Goal: Task Accomplishment & Management: Manage account settings

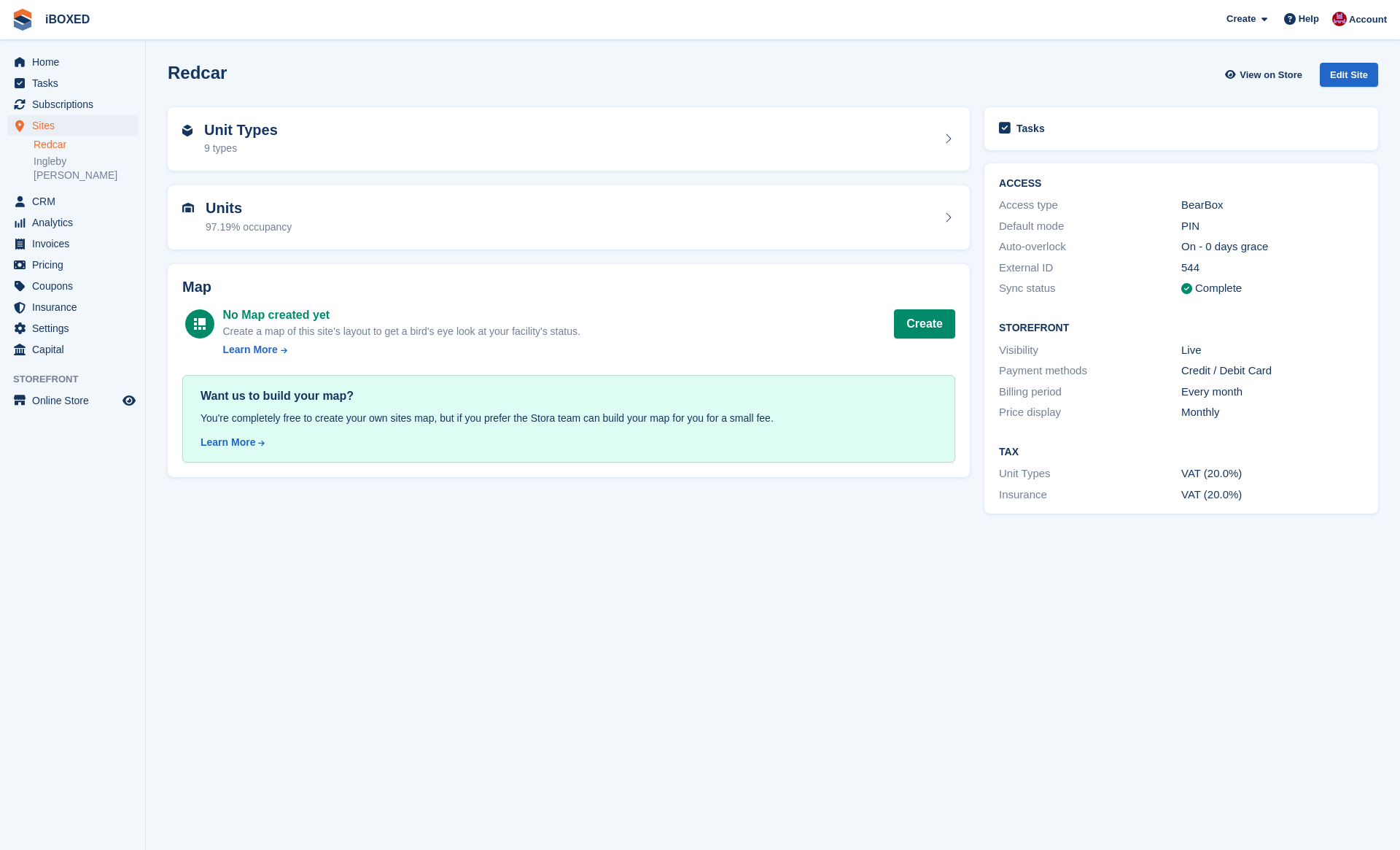
click at [98, 107] on span "Subscriptions" at bounding box center [76, 104] width 87 height 20
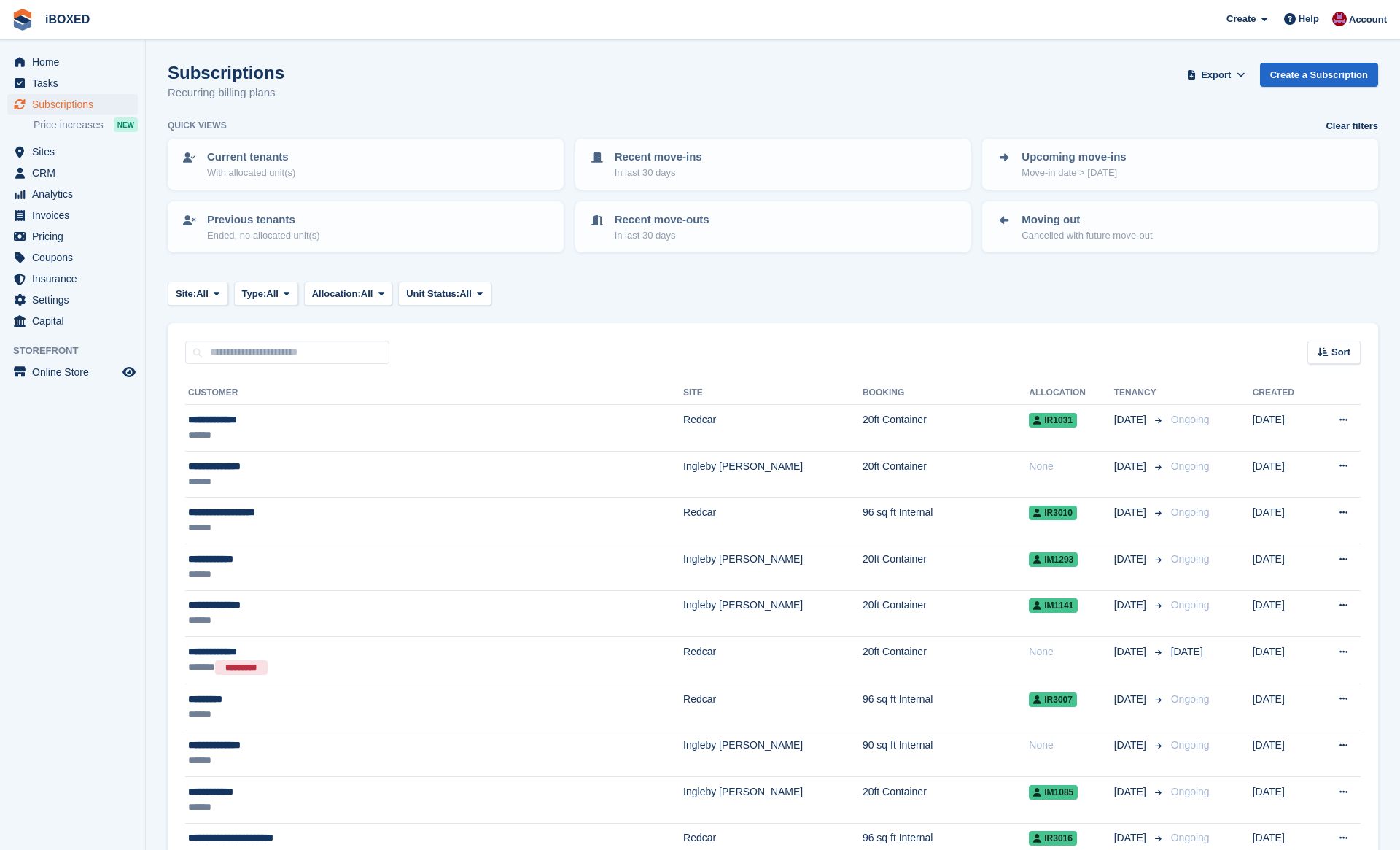
click at [80, 109] on span "Subscriptions" at bounding box center [76, 104] width 87 height 20
click at [298, 346] on input "text" at bounding box center [287, 353] width 204 height 24
type input "*******"
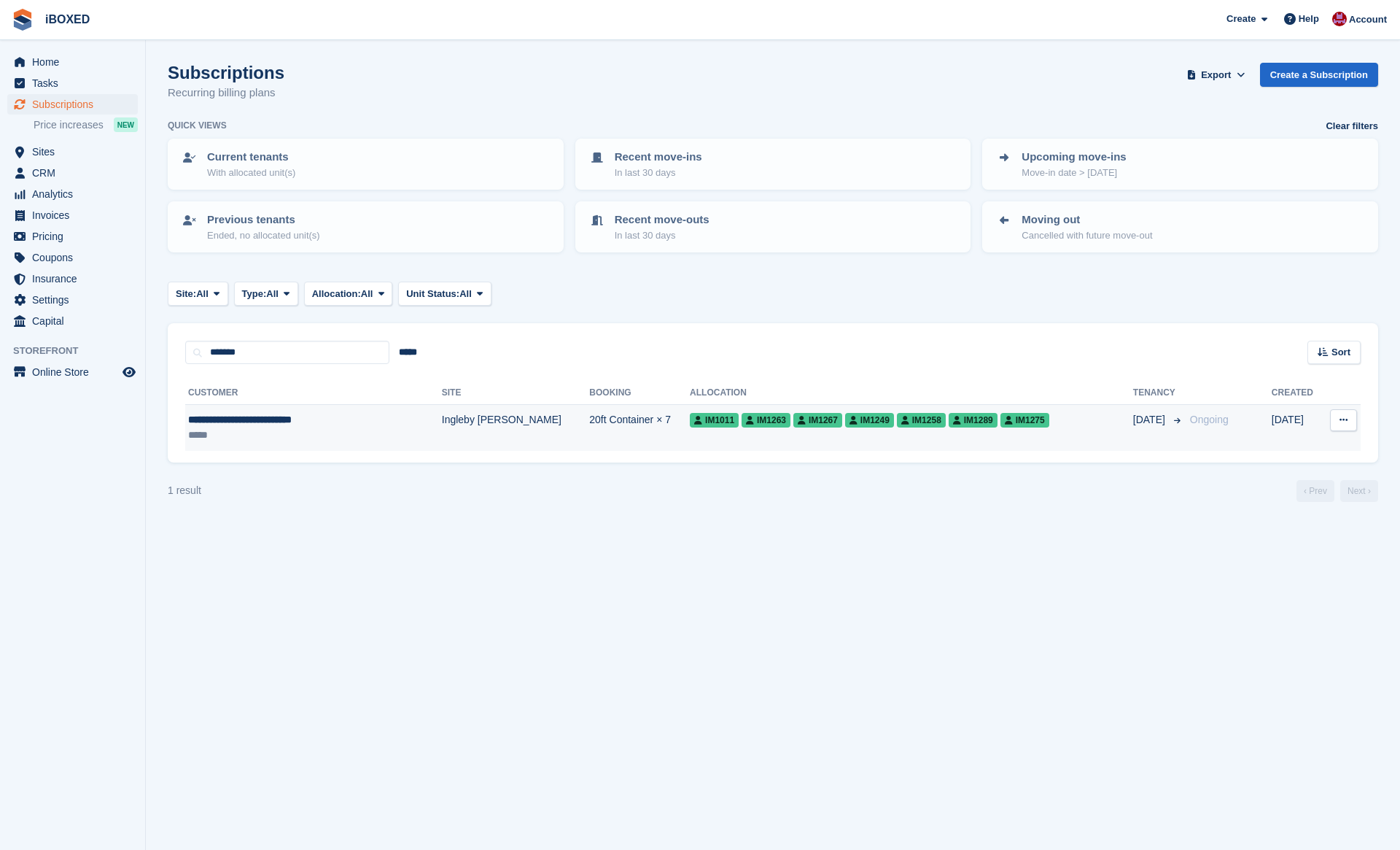
click at [442, 427] on td "Ingleby [PERSON_NAME]" at bounding box center [516, 427] width 148 height 46
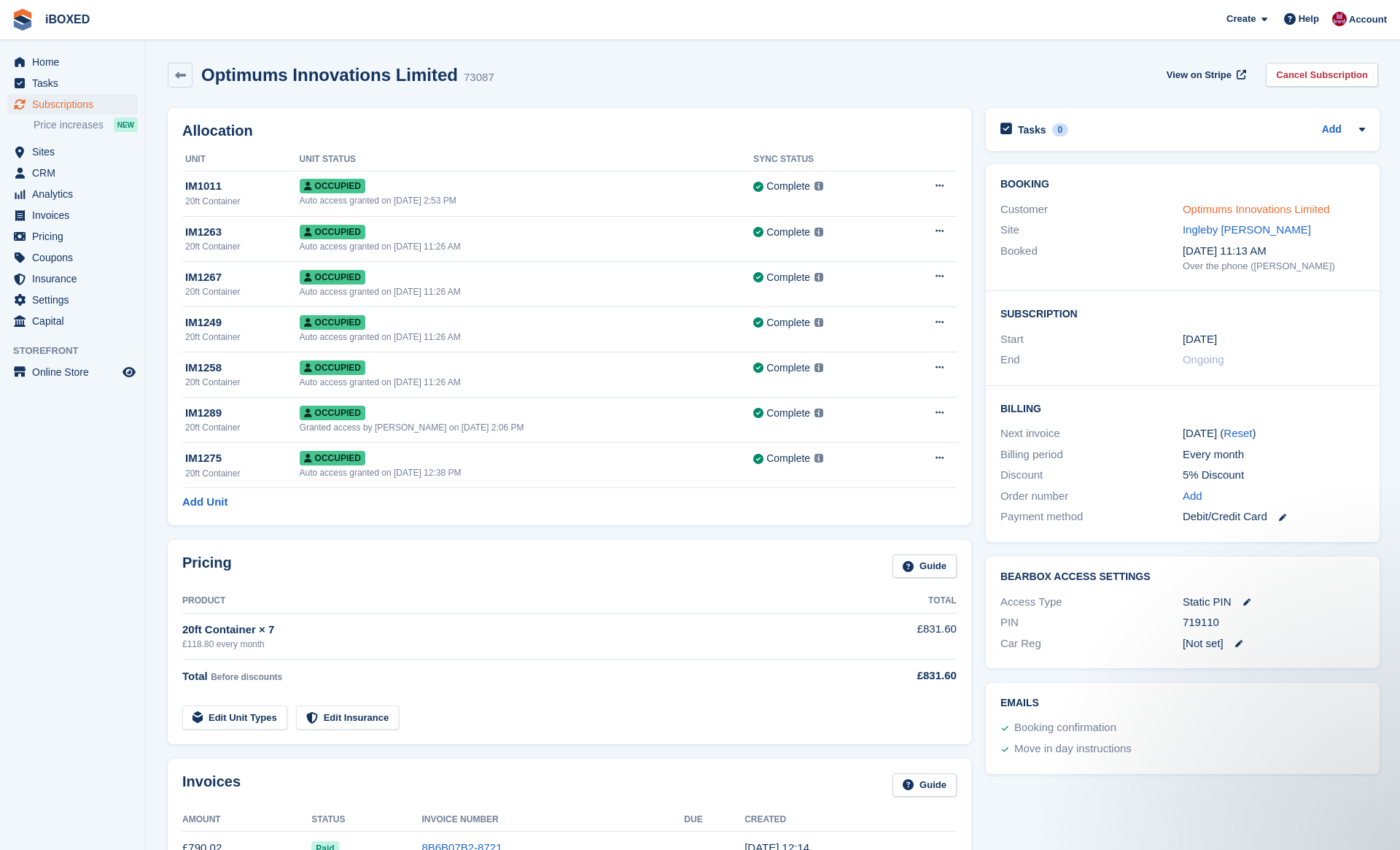
click at [1222, 203] on link "Optimums Innovations Limited" at bounding box center [1257, 209] width 148 height 12
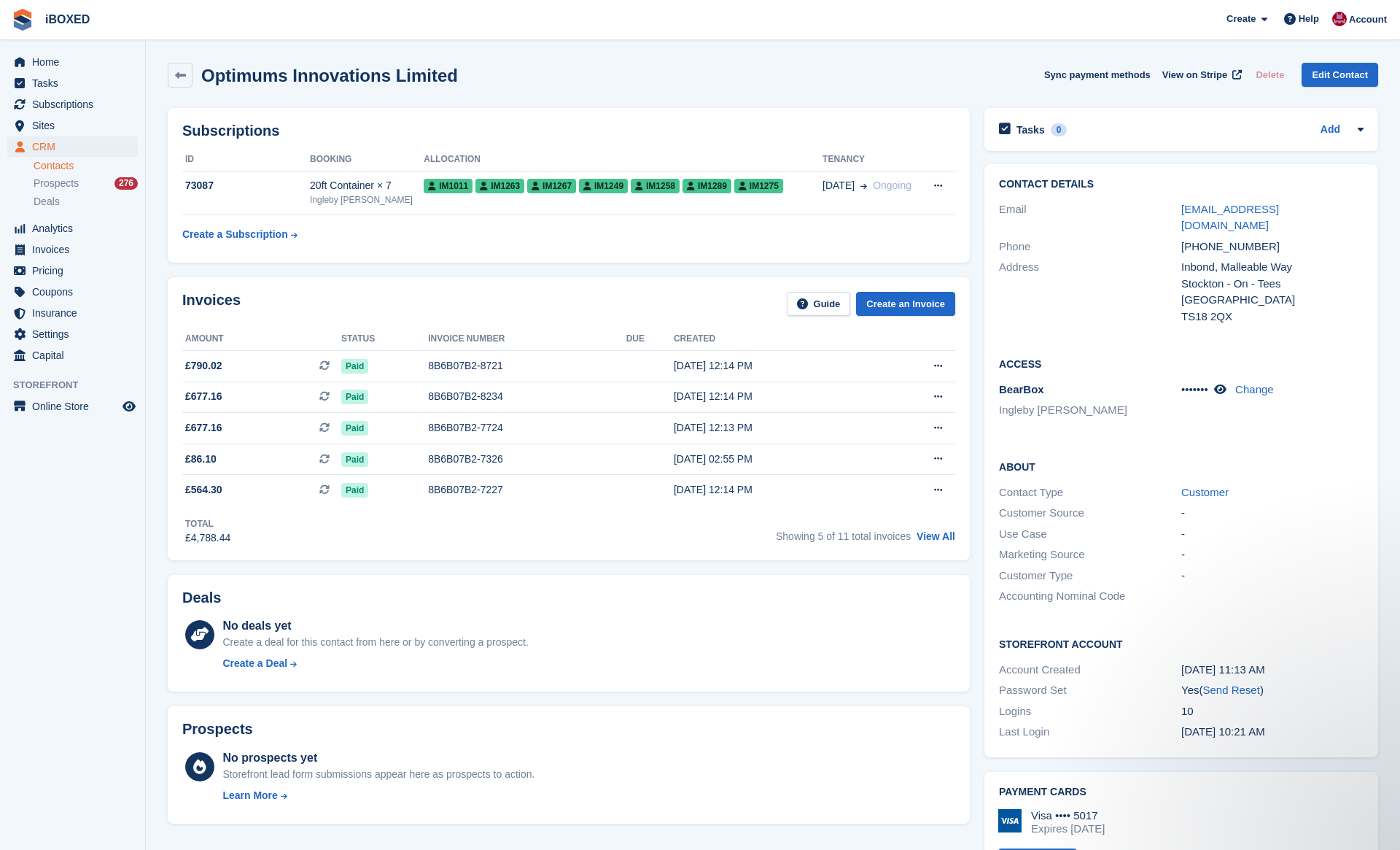
click at [1215, 238] on div "+447539877956" at bounding box center [1273, 246] width 182 height 17
click at [1319, 237] on div "Phone +447539877956" at bounding box center [1181, 247] width 365 height 21
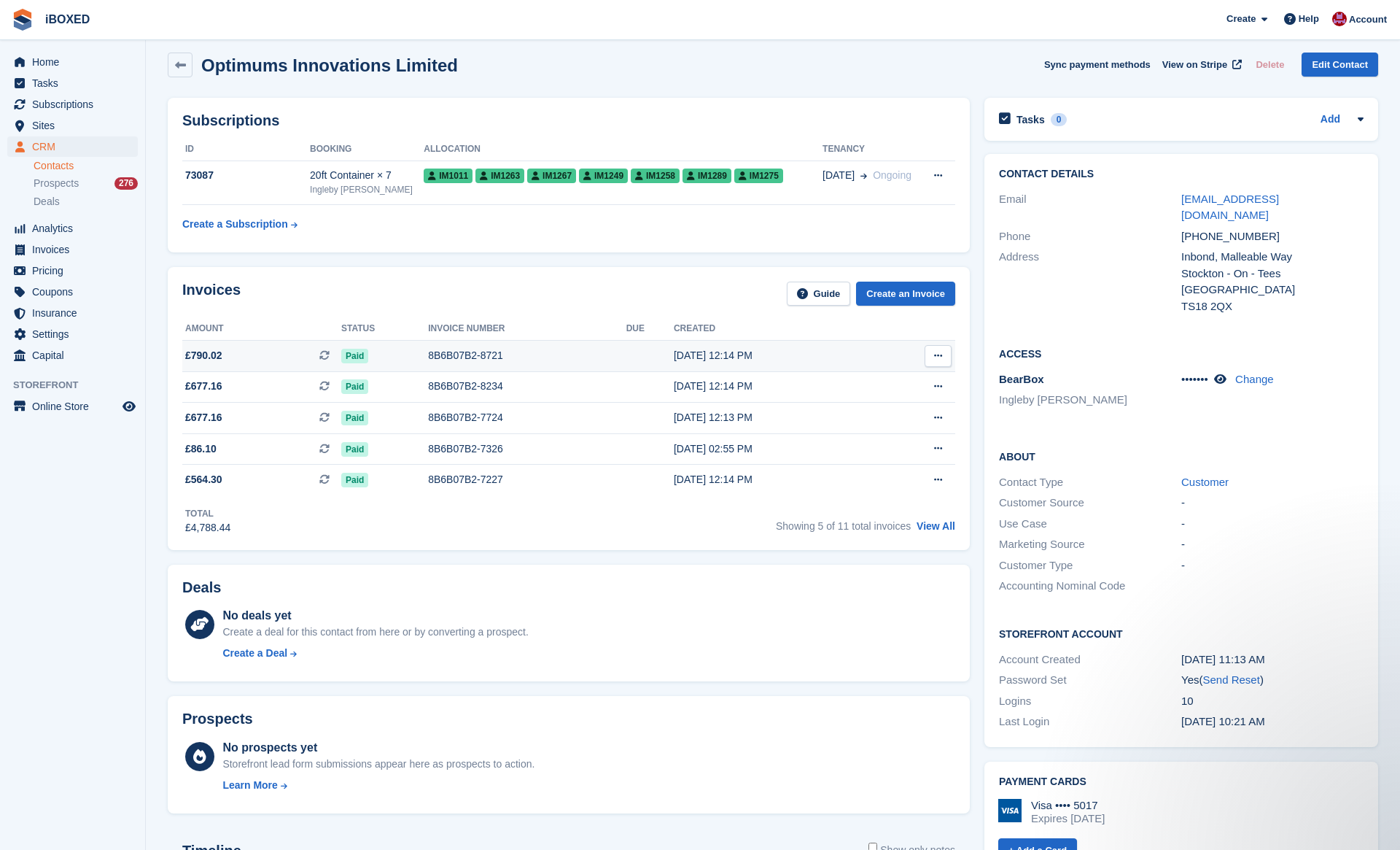
click at [500, 344] on td "8B6B07B2-8721" at bounding box center [527, 356] width 197 height 32
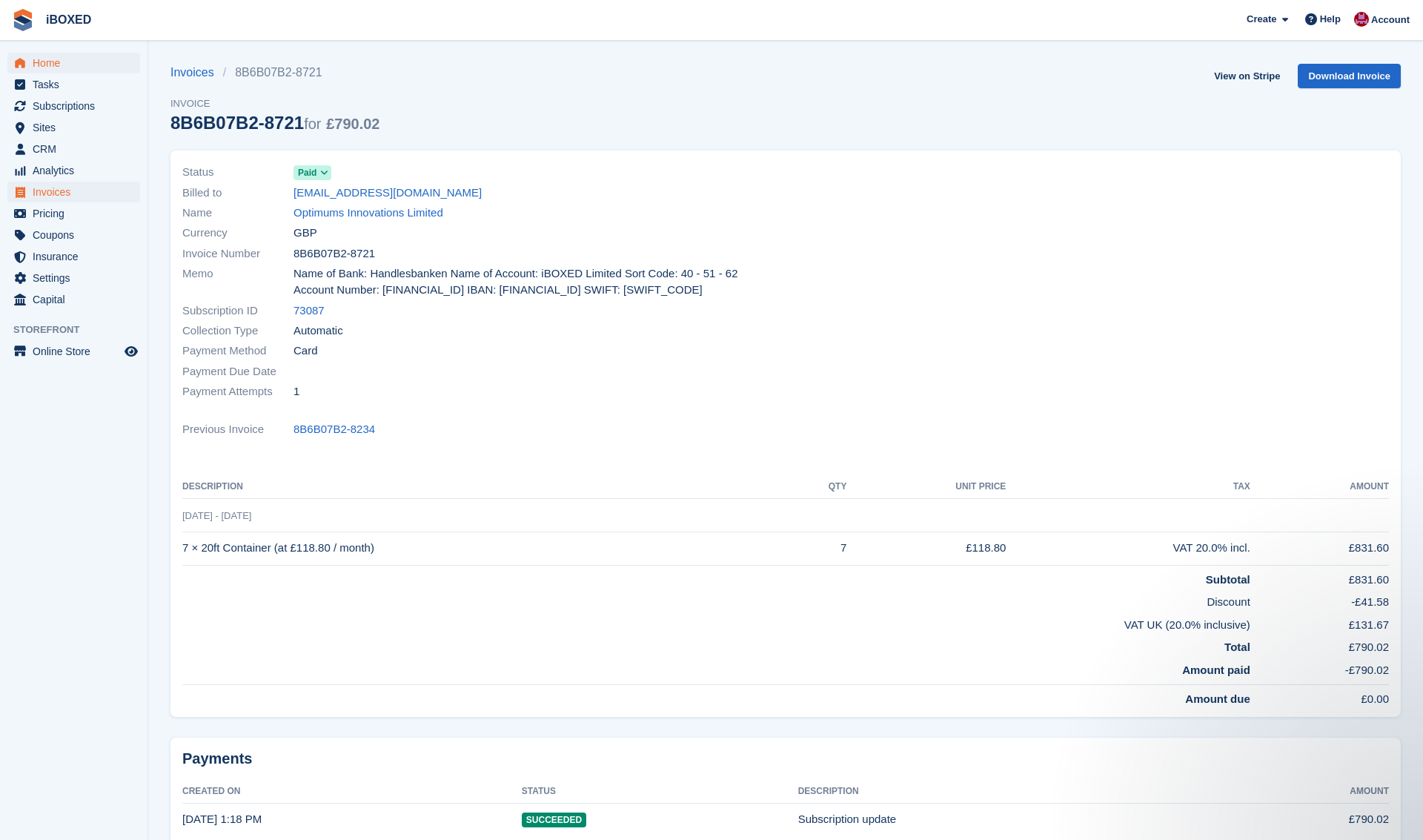
click at [97, 63] on span "Home" at bounding box center [77, 63] width 89 height 21
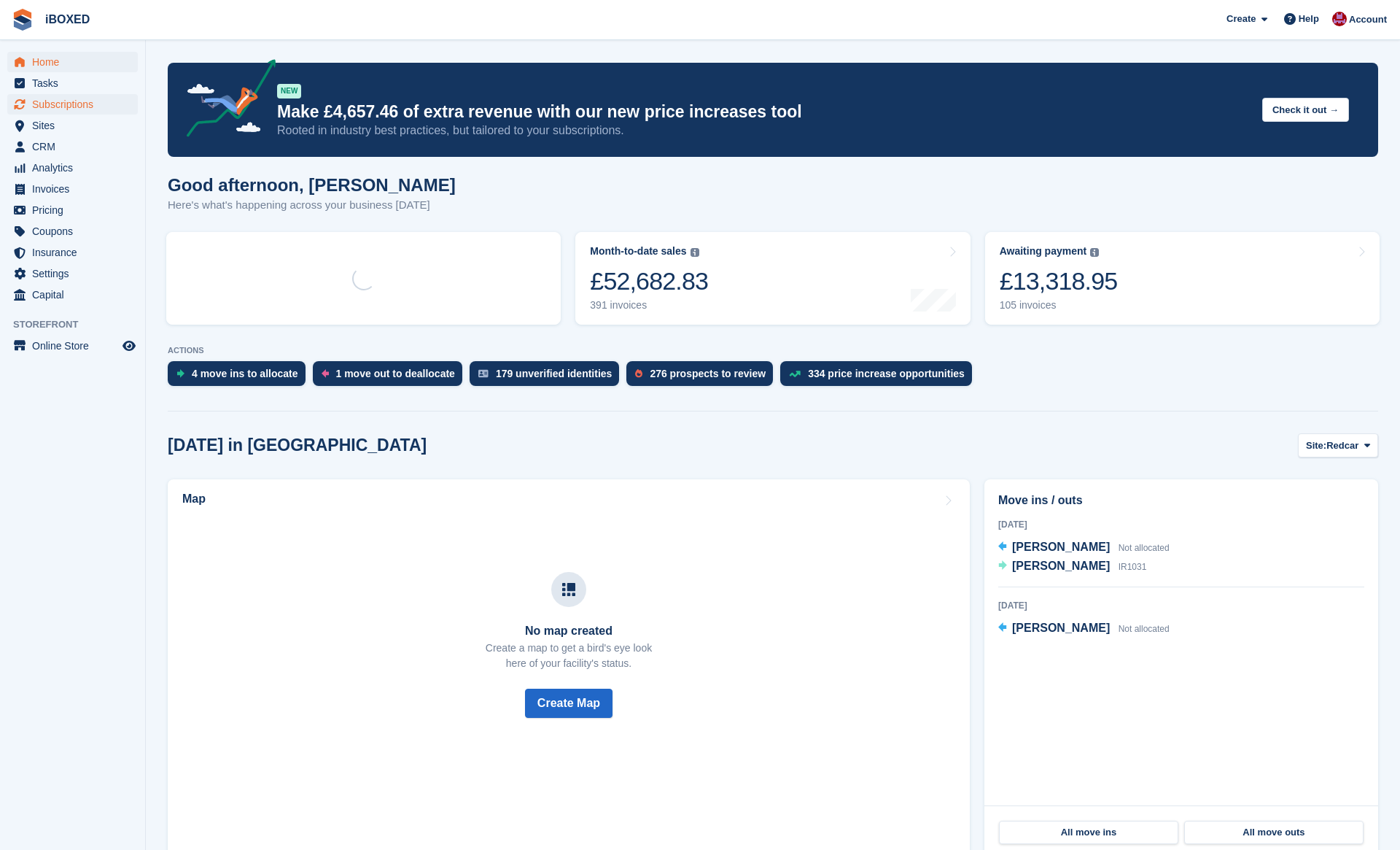
click at [86, 101] on span "Subscriptions" at bounding box center [76, 104] width 87 height 20
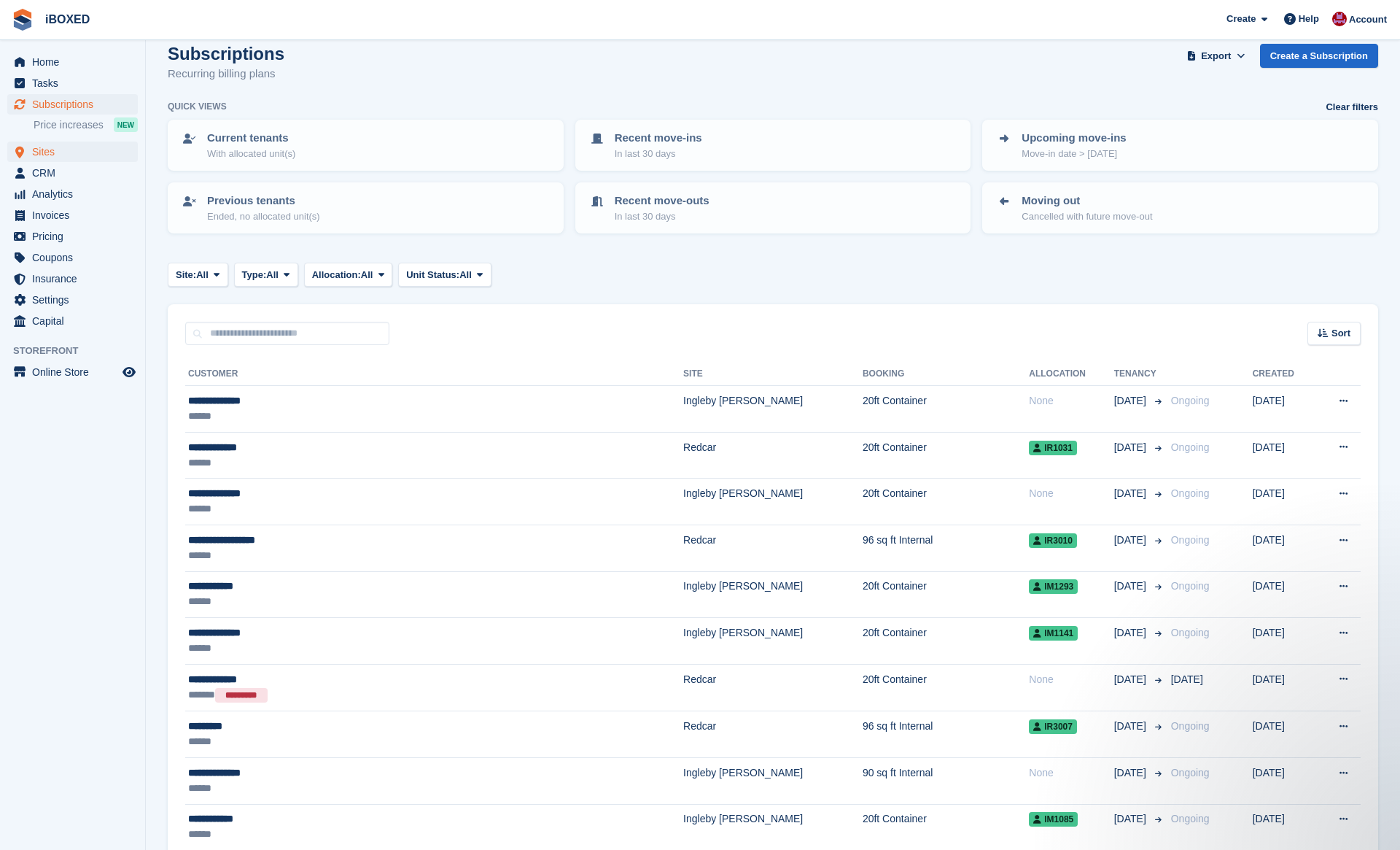
click at [90, 154] on span "Sites" at bounding box center [76, 151] width 87 height 20
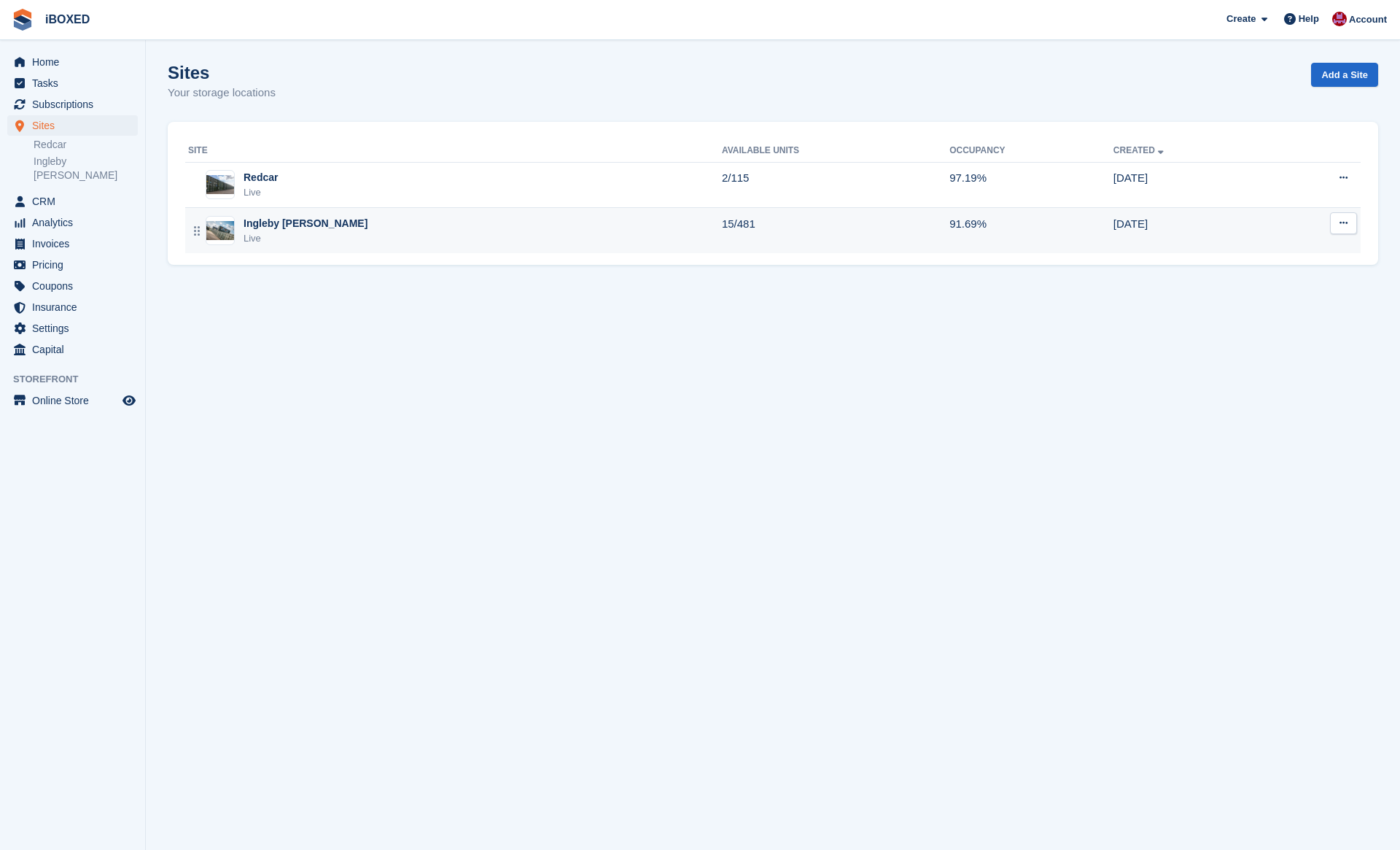
click at [350, 222] on div "Ingleby Barwick Live" at bounding box center [455, 231] width 533 height 30
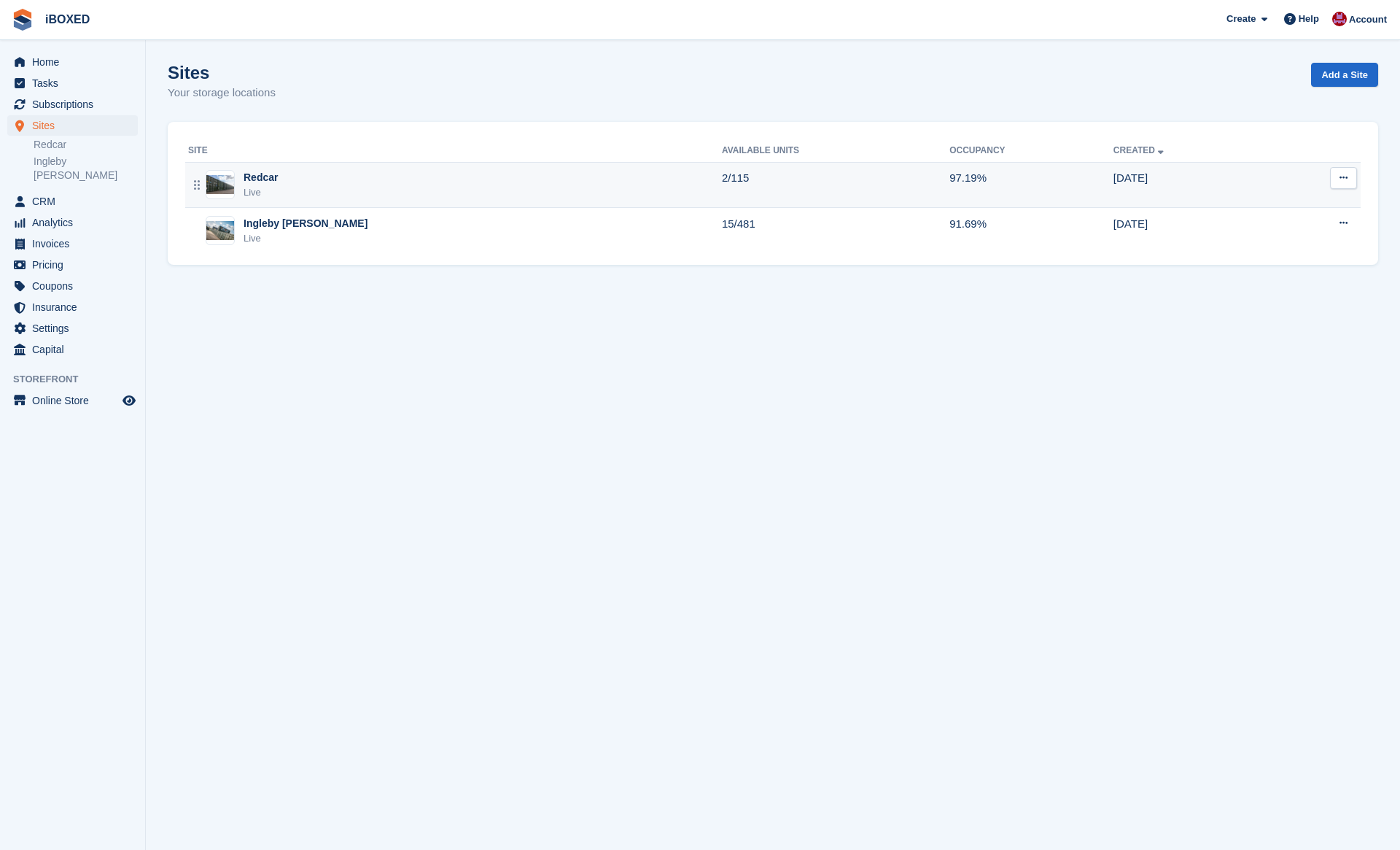
click at [366, 184] on div "Redcar Live" at bounding box center [455, 185] width 533 height 30
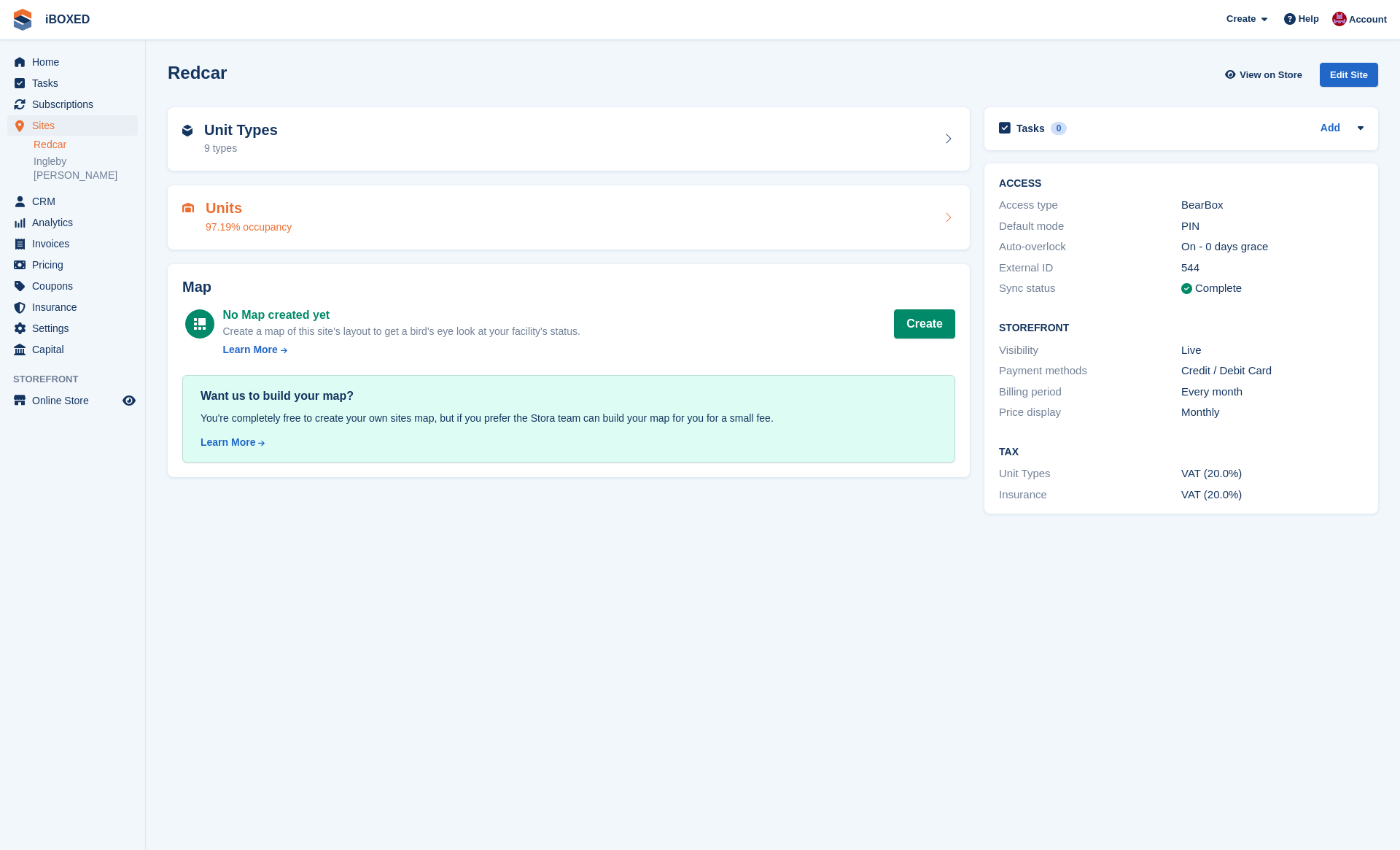
click at [352, 206] on div "Units 97.19% occupancy" at bounding box center [569, 217] width 773 height 35
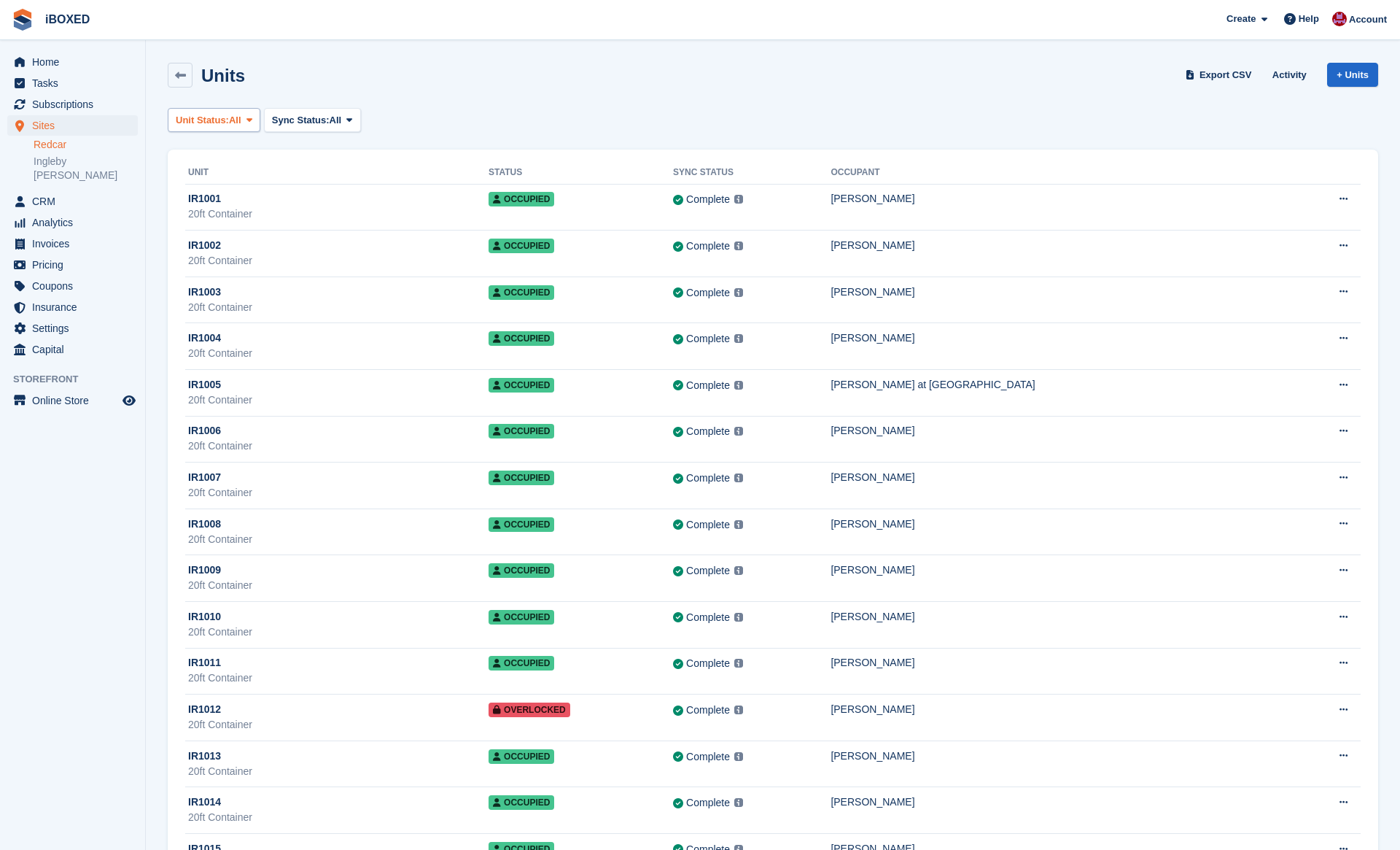
click at [241, 125] on span "All" at bounding box center [235, 120] width 12 height 14
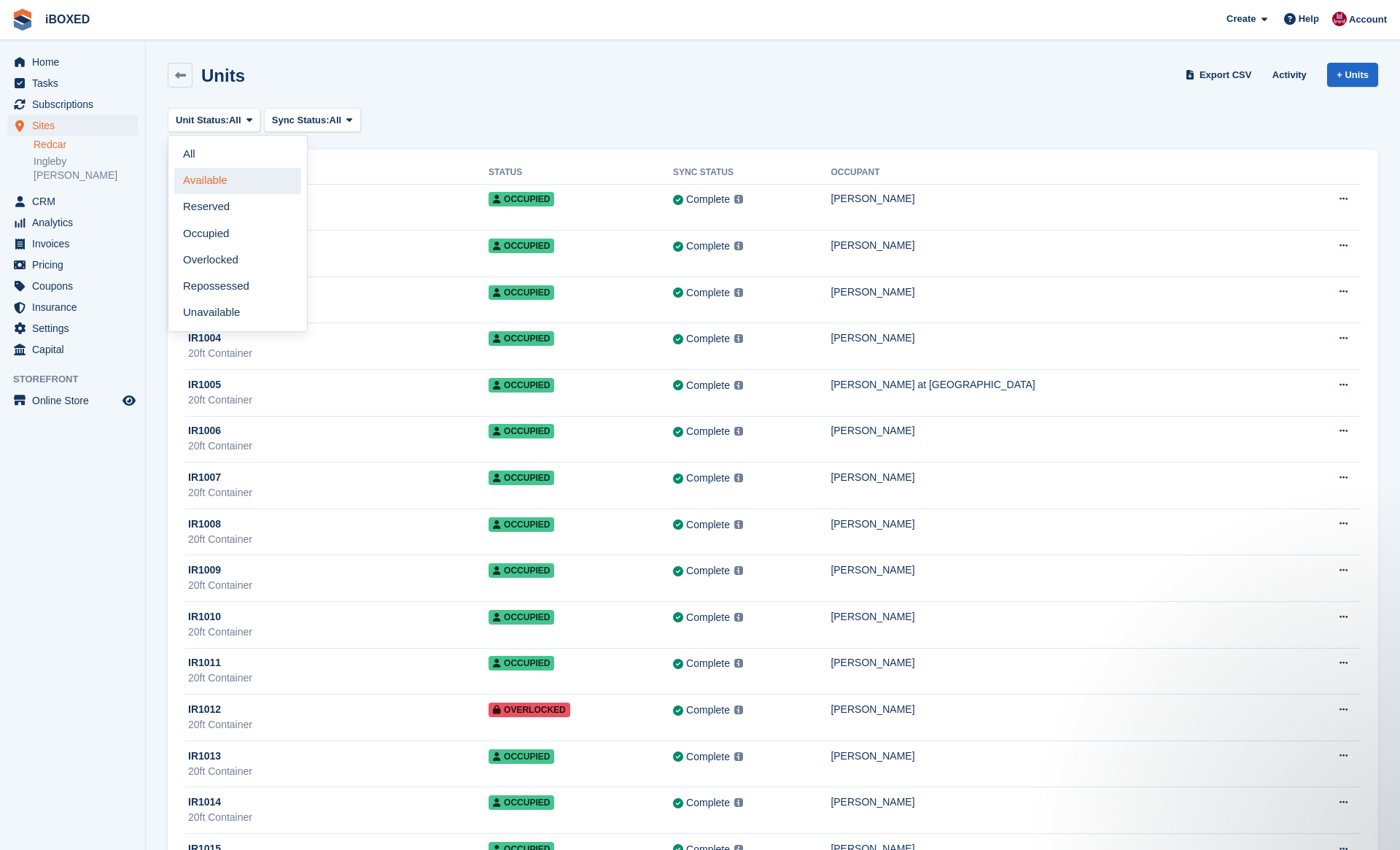
click at [247, 189] on link "Available" at bounding box center [237, 181] width 127 height 26
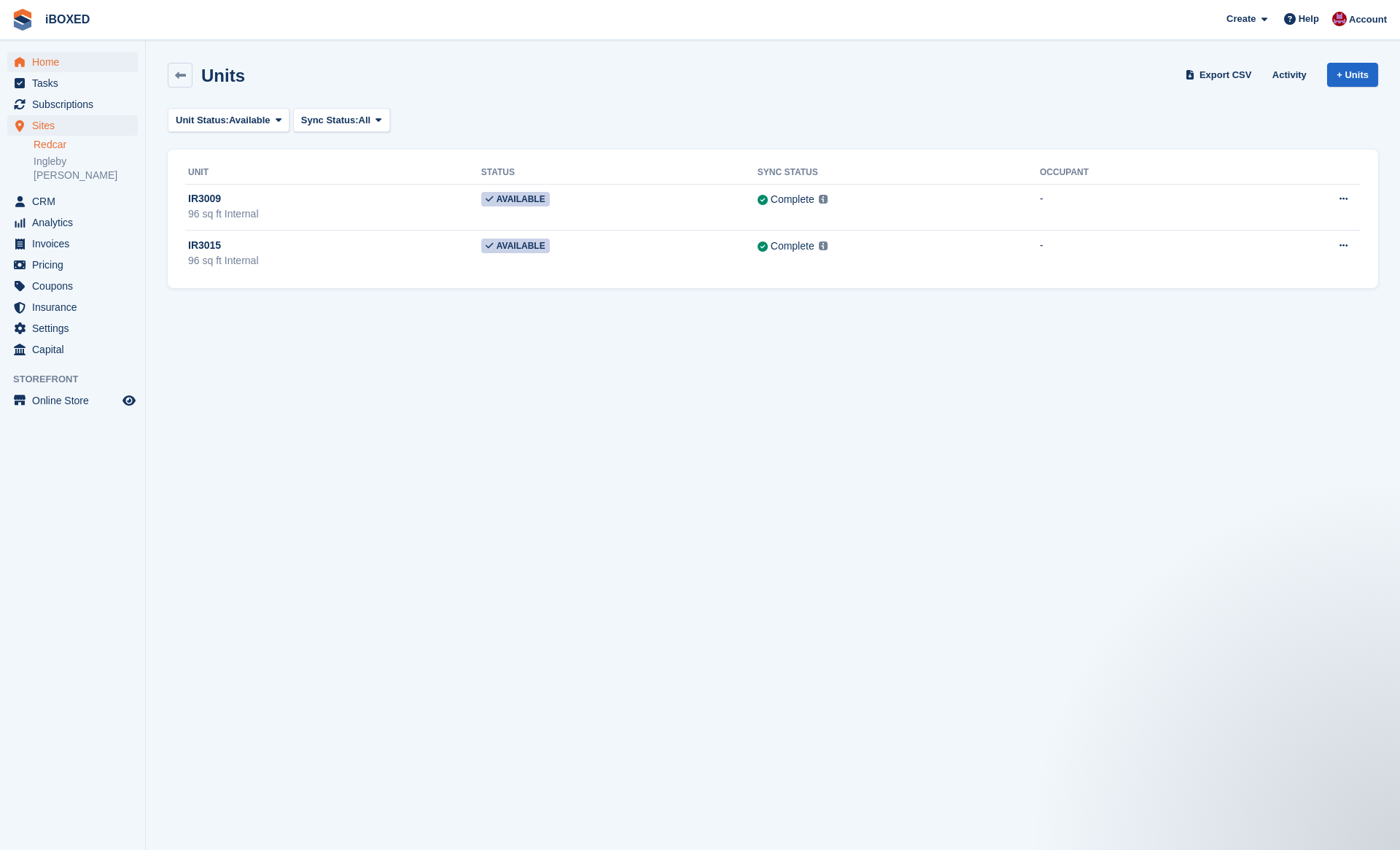
click at [71, 56] on span "Home" at bounding box center [76, 62] width 87 height 20
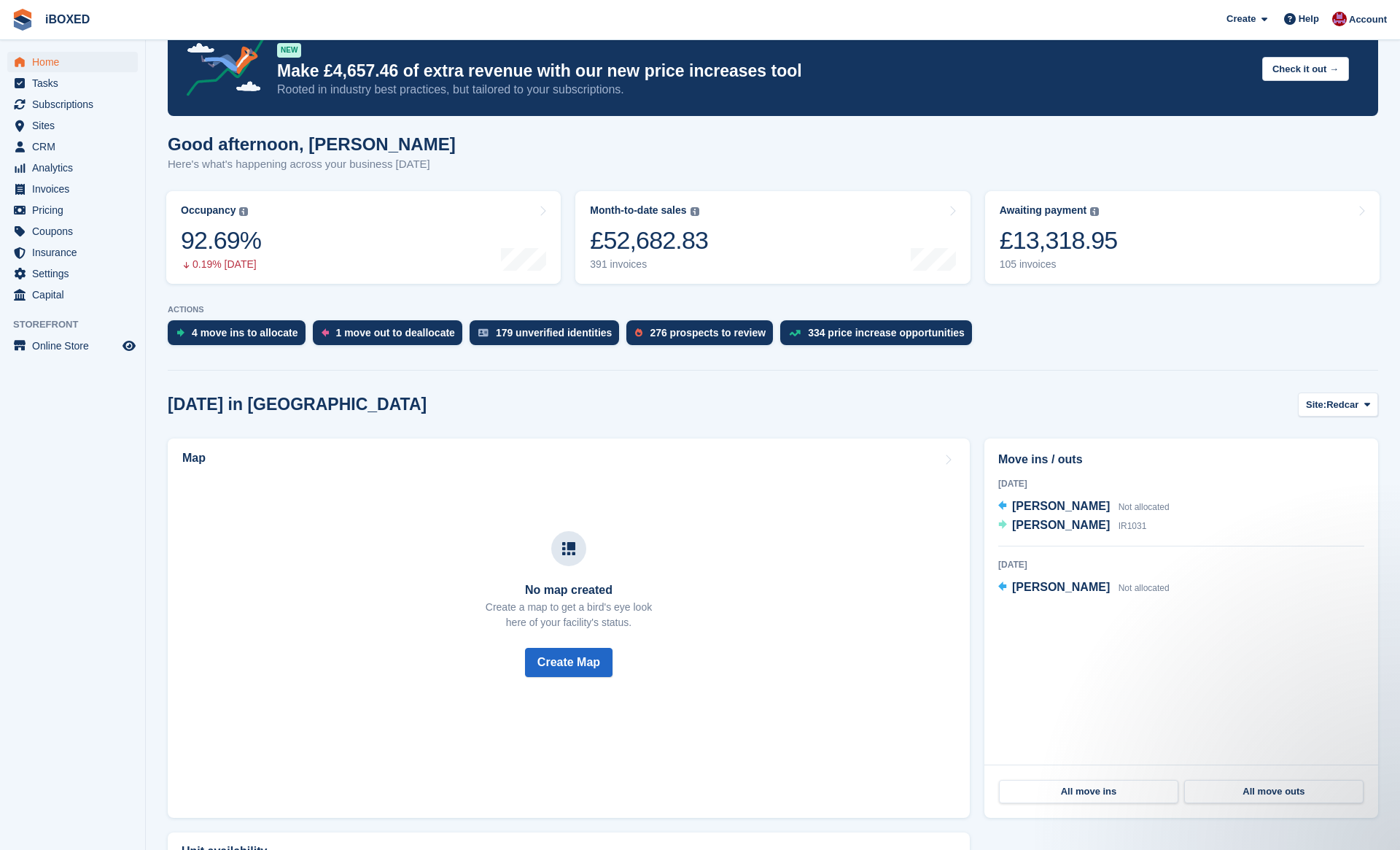
scroll to position [41, 0]
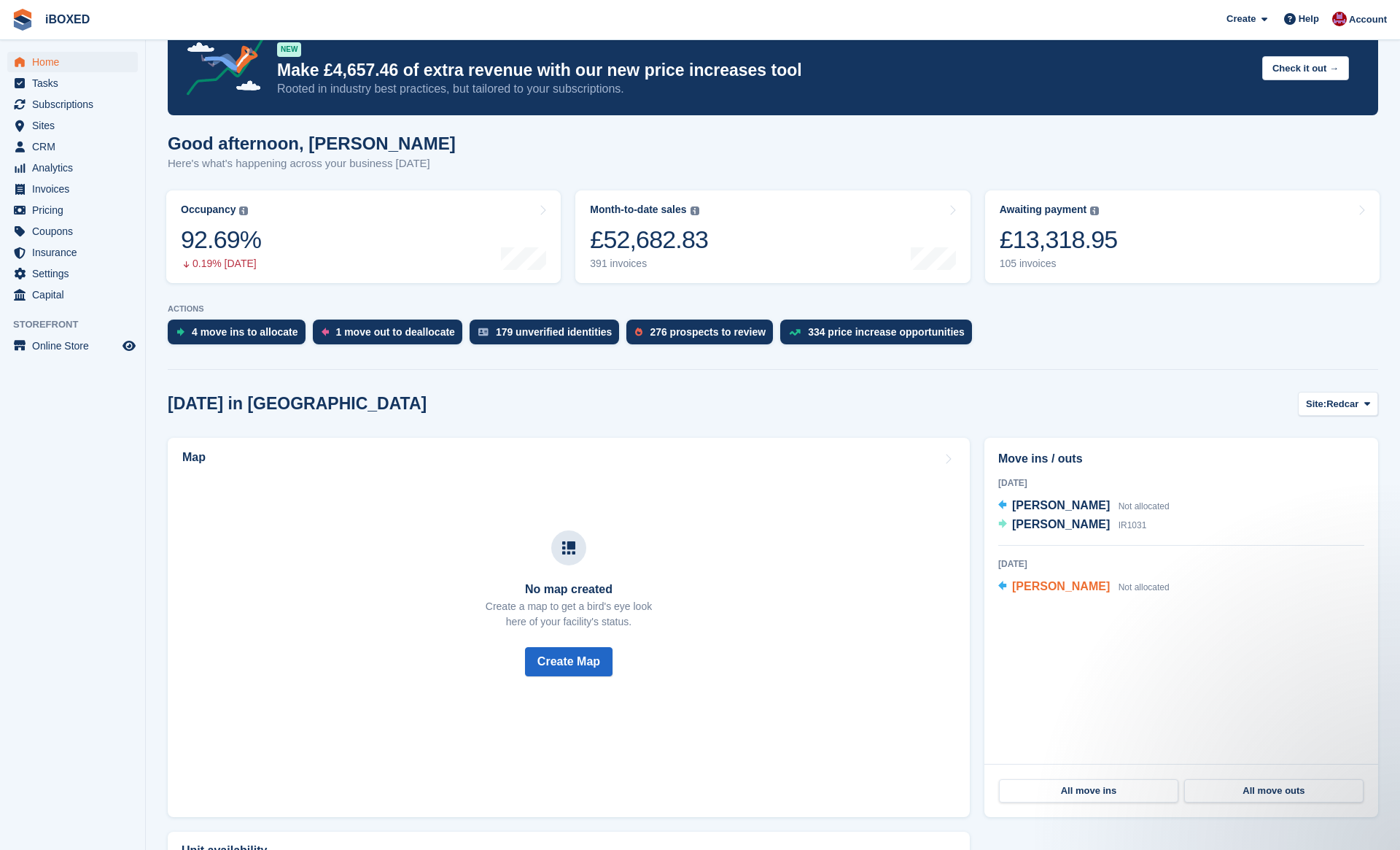
click at [1070, 579] on div "Jamie Tranter Not allocated" at bounding box center [1090, 587] width 157 height 19
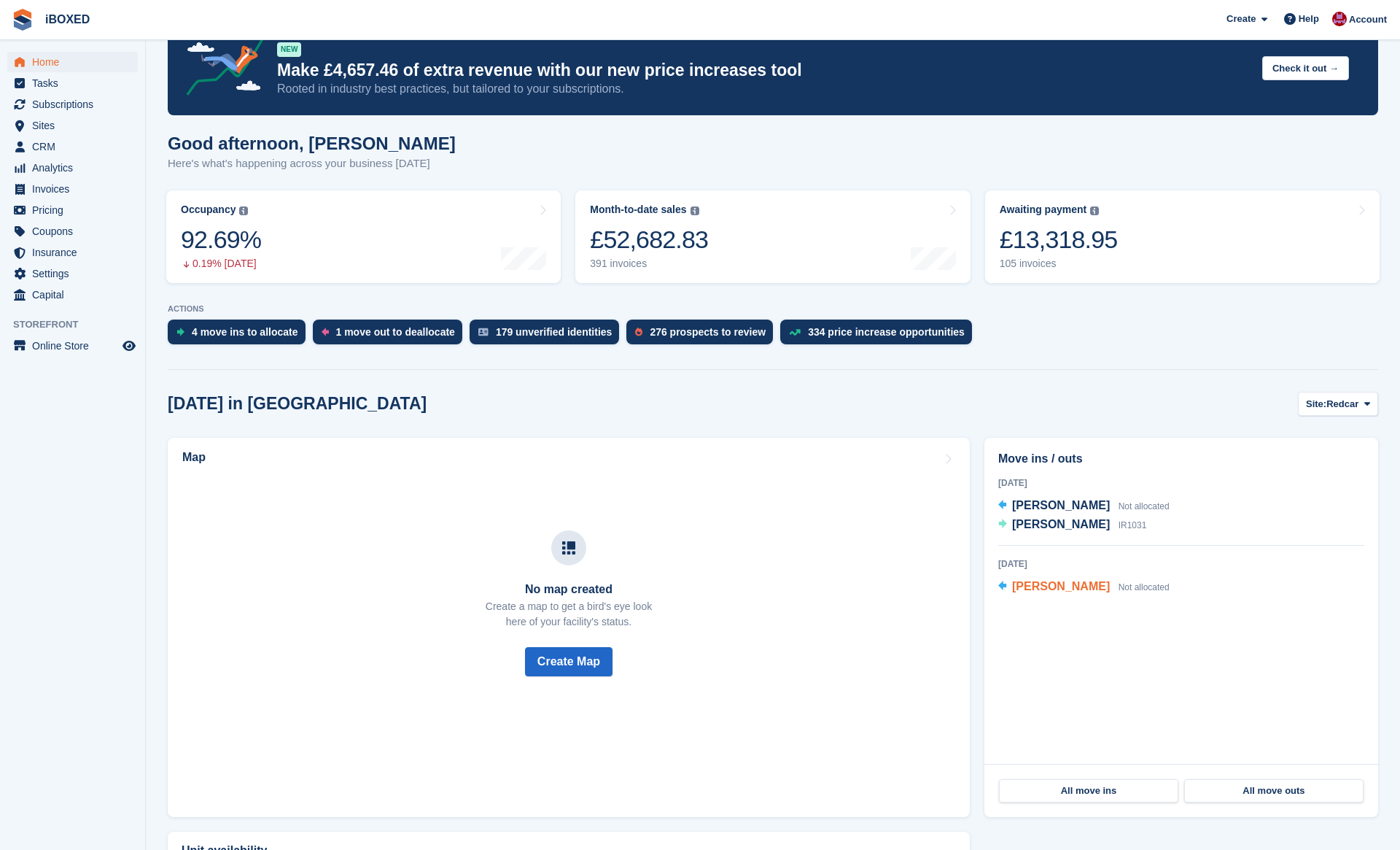
click at [1070, 579] on div "Jamie Tranter Not allocated" at bounding box center [1090, 587] width 157 height 19
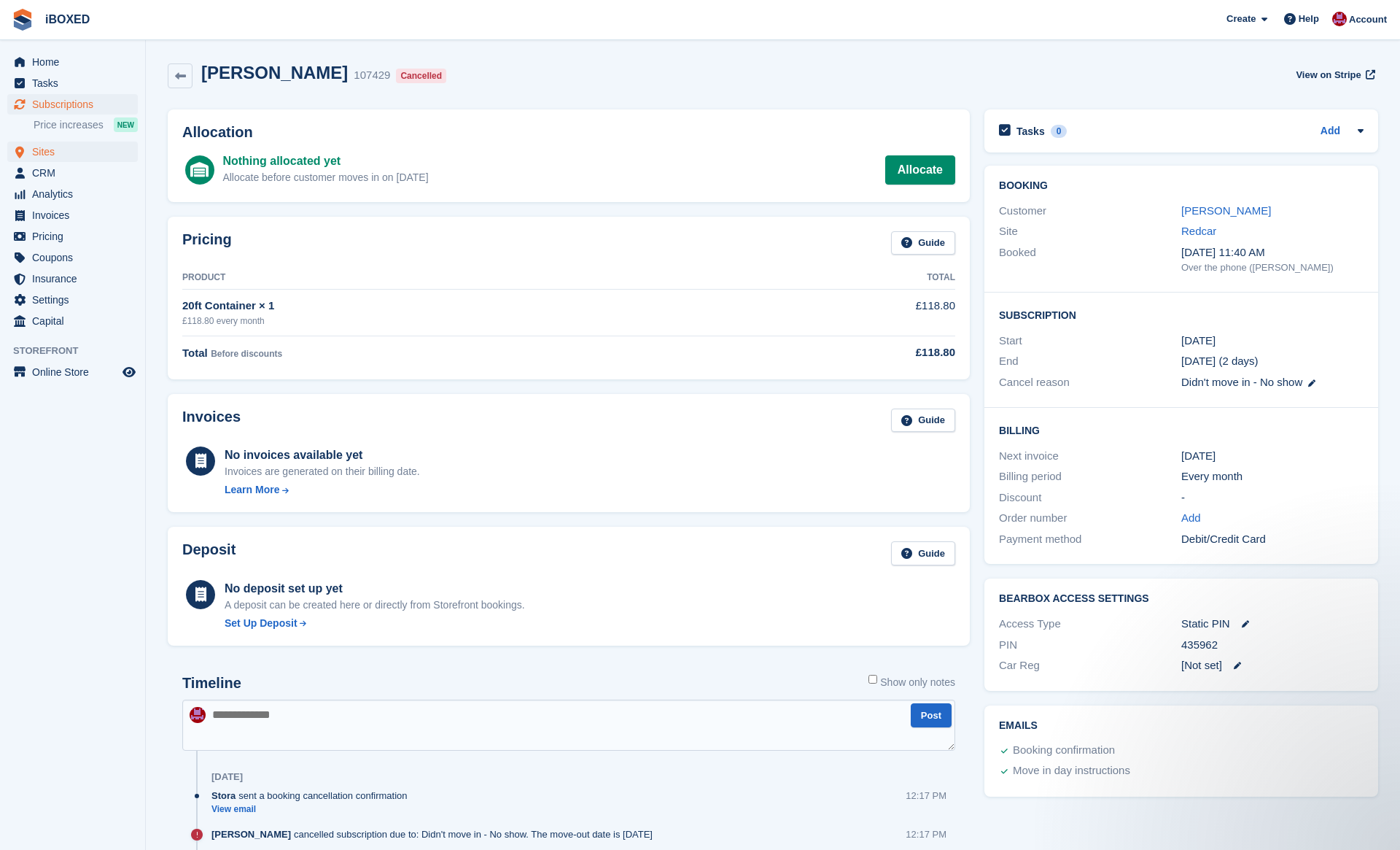
click at [104, 151] on span "Sites" at bounding box center [76, 151] width 87 height 20
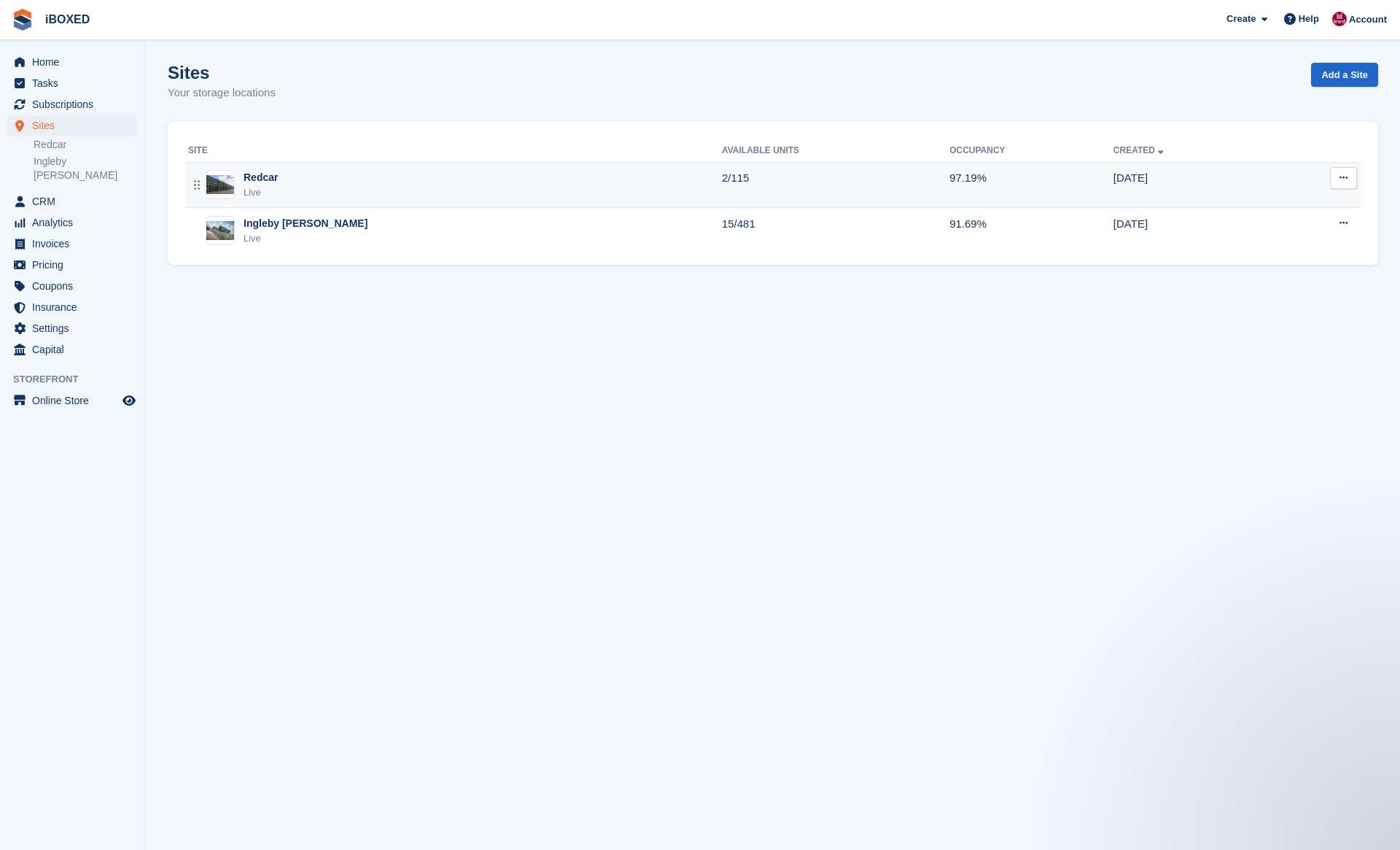
click at [303, 175] on div "Redcar Live" at bounding box center [455, 185] width 533 height 30
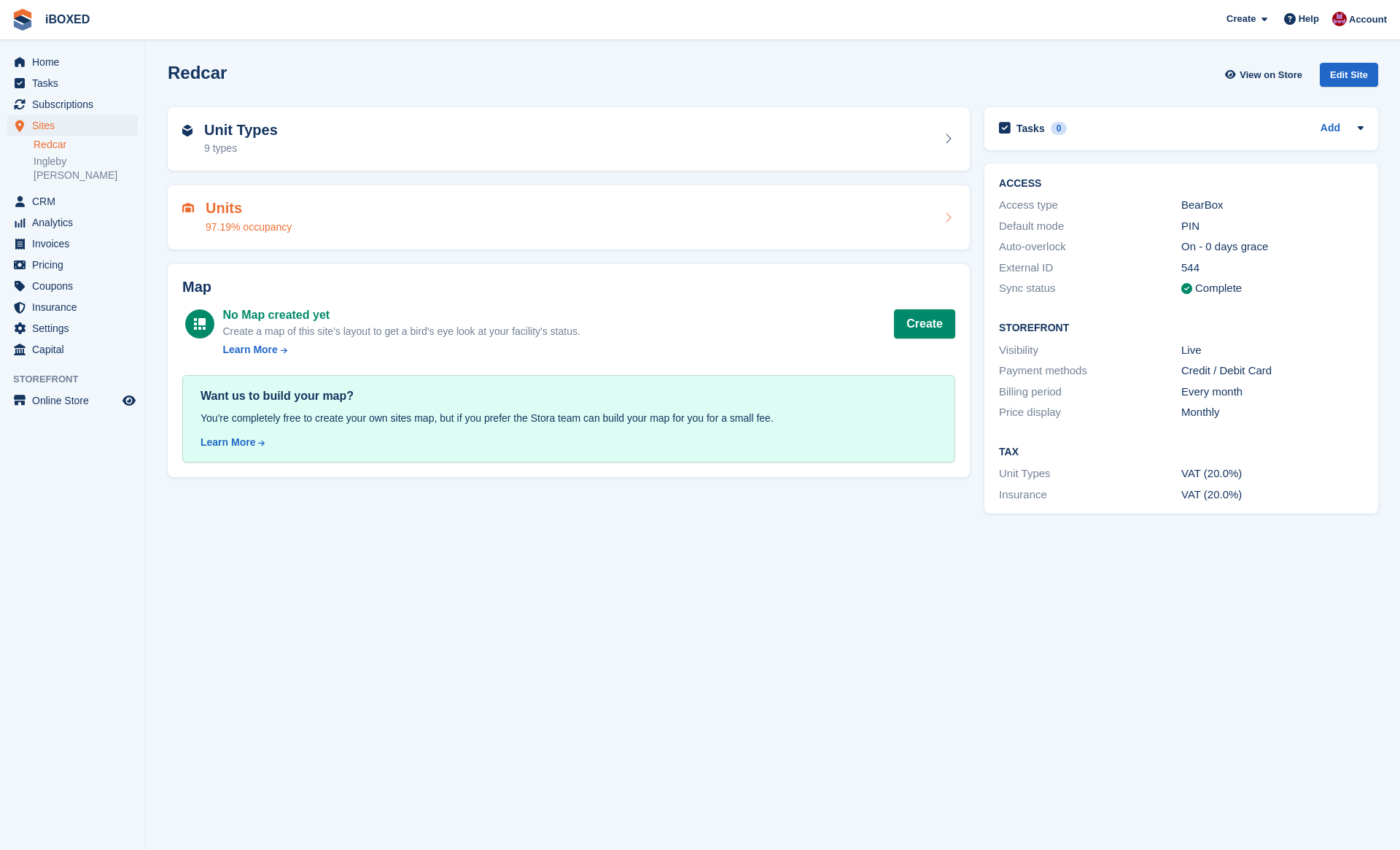
click at [342, 209] on div "Units 97.19% occupancy" at bounding box center [569, 217] width 773 height 35
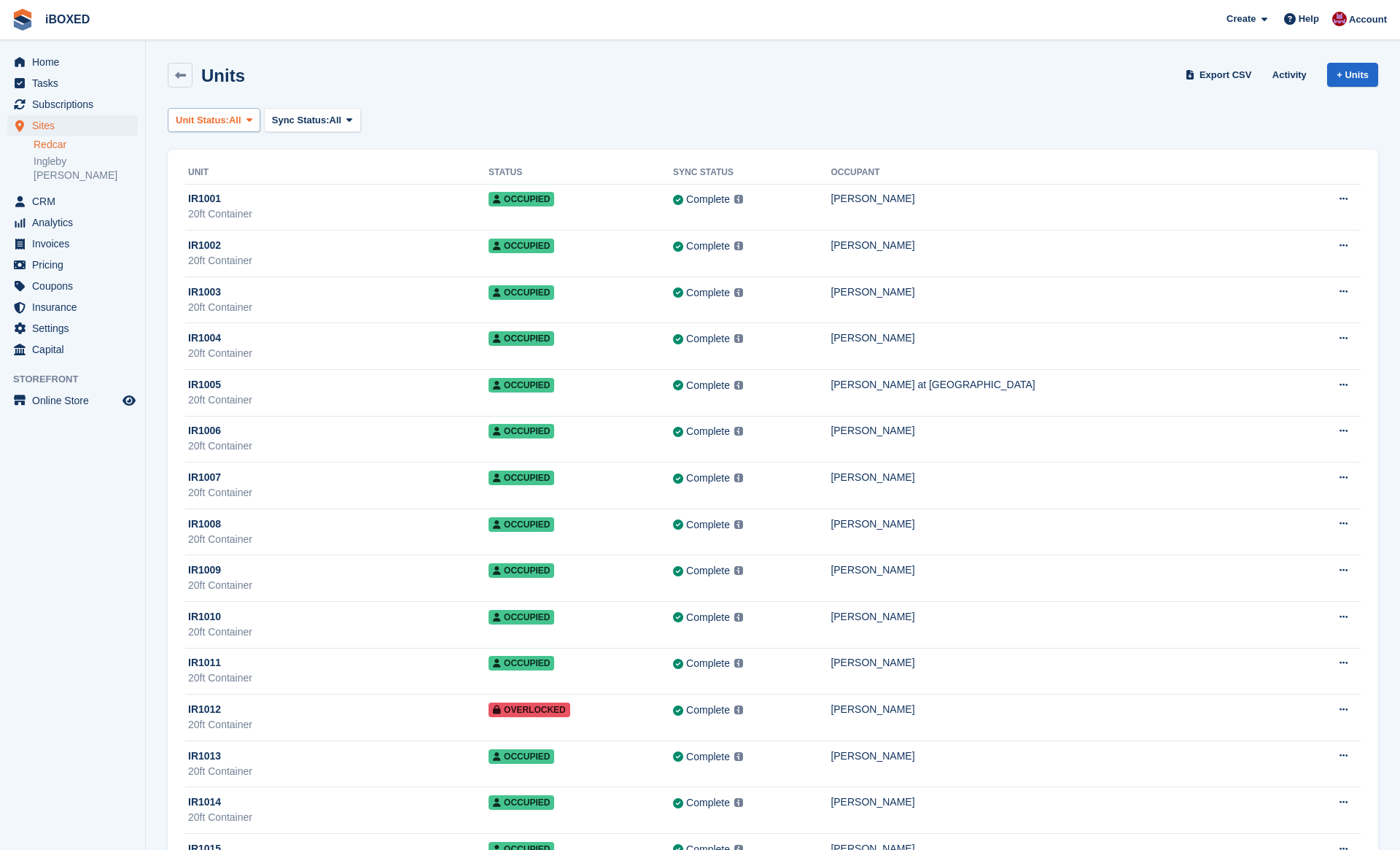
click at [225, 117] on span "Unit Status:" at bounding box center [202, 120] width 53 height 14
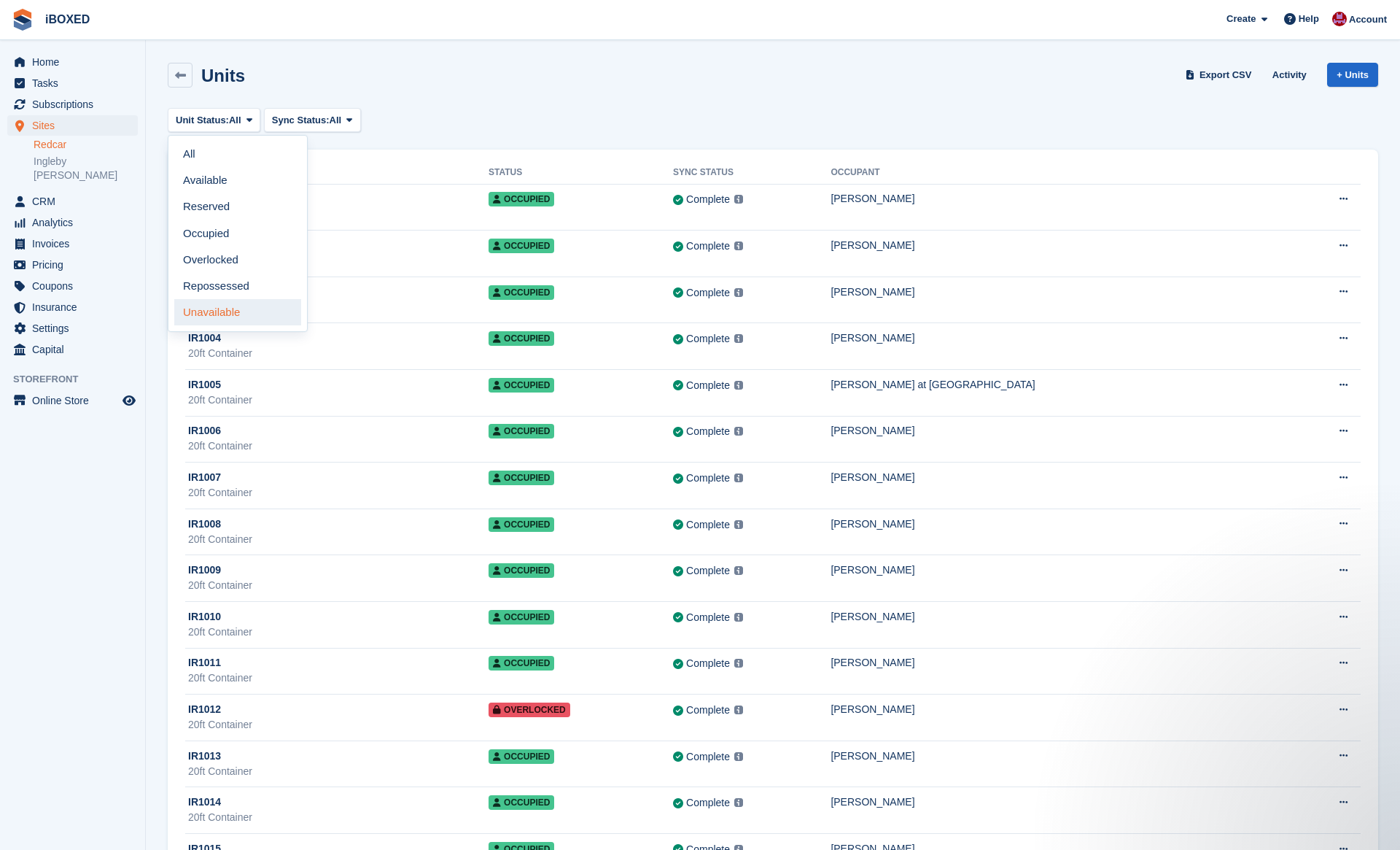
click at [269, 307] on link "Unavailable" at bounding box center [237, 312] width 127 height 26
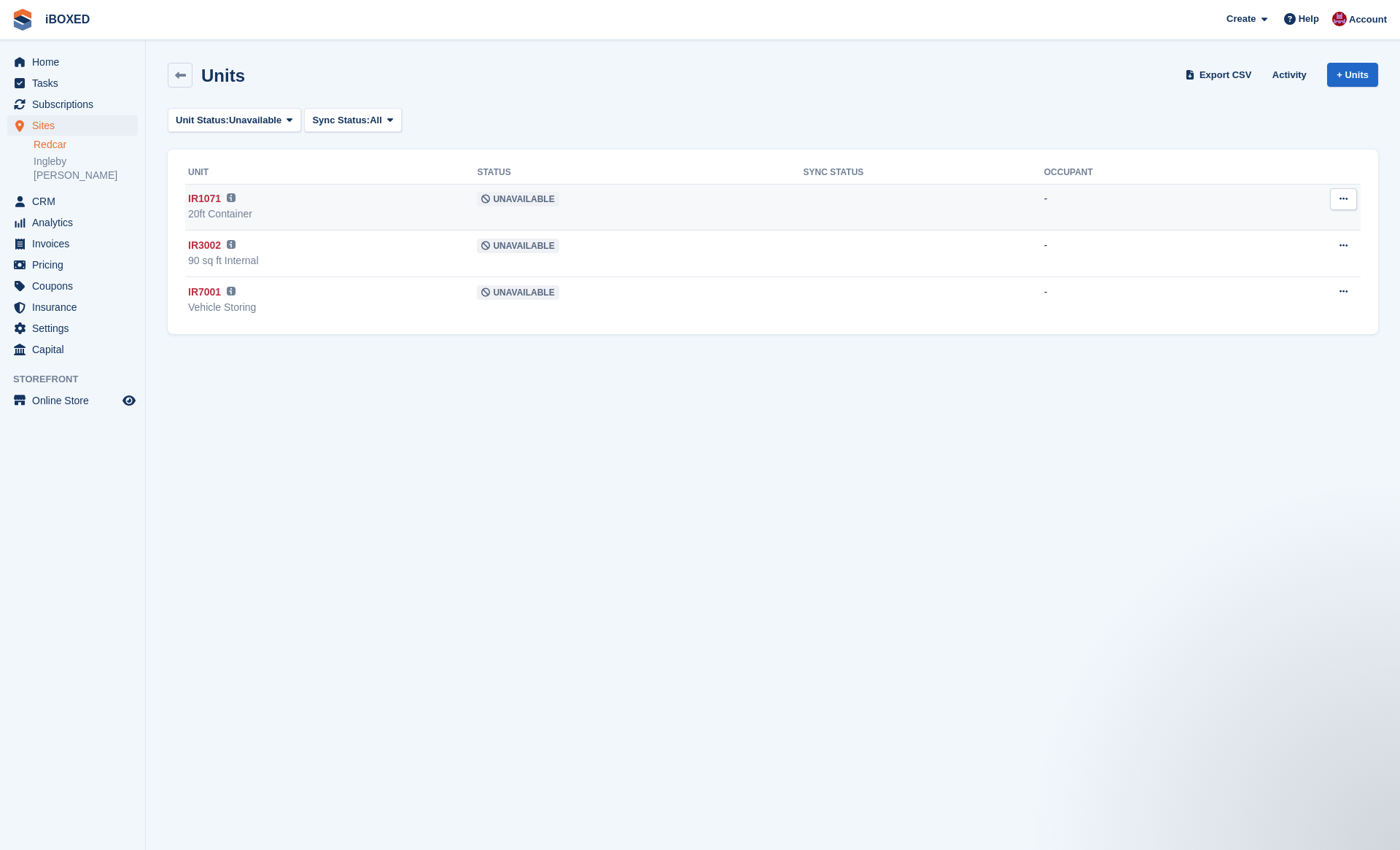
click at [249, 211] on div "20ft Container" at bounding box center [332, 214] width 289 height 15
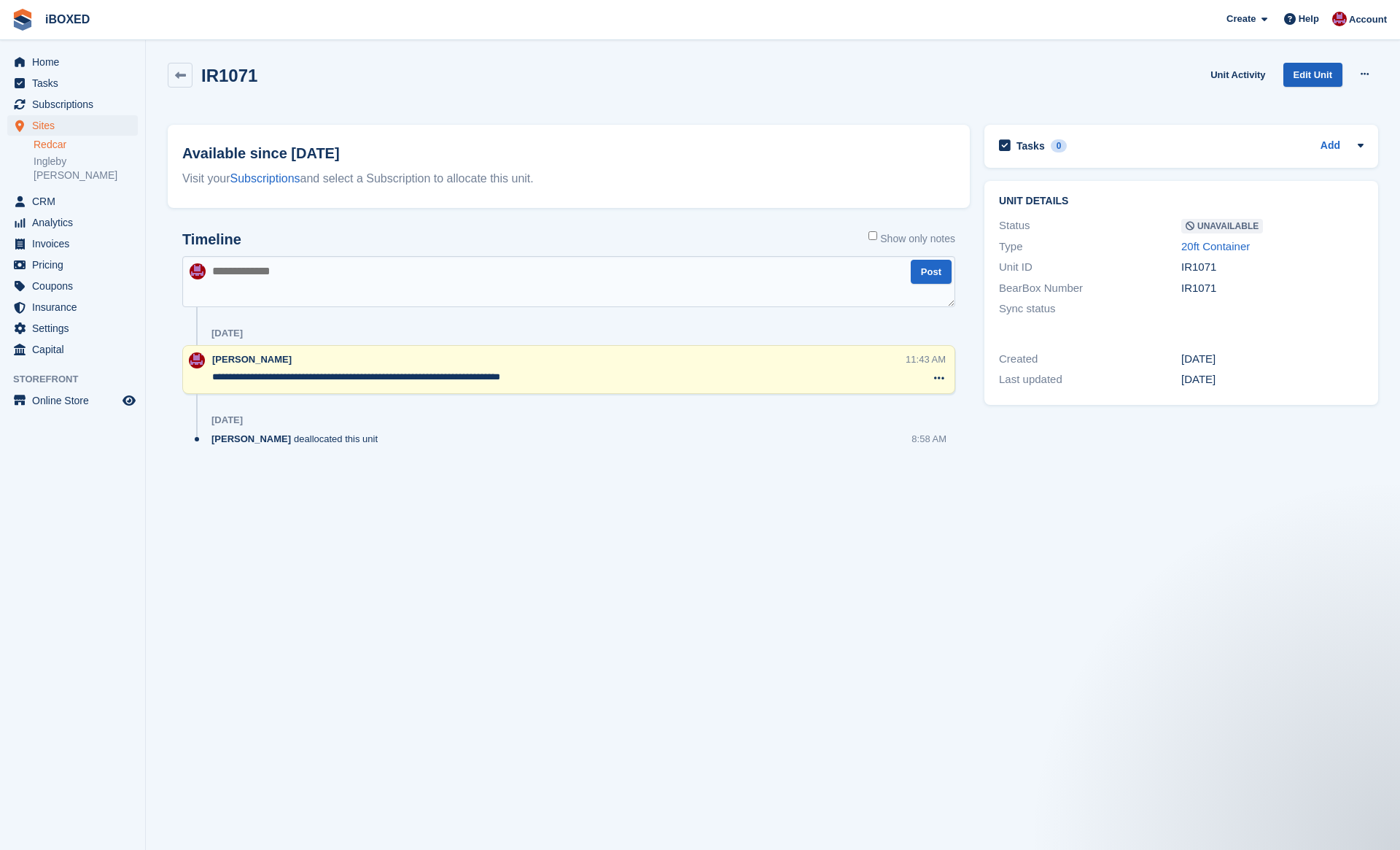
click at [1322, 79] on link "Edit Unit" at bounding box center [1313, 75] width 59 height 24
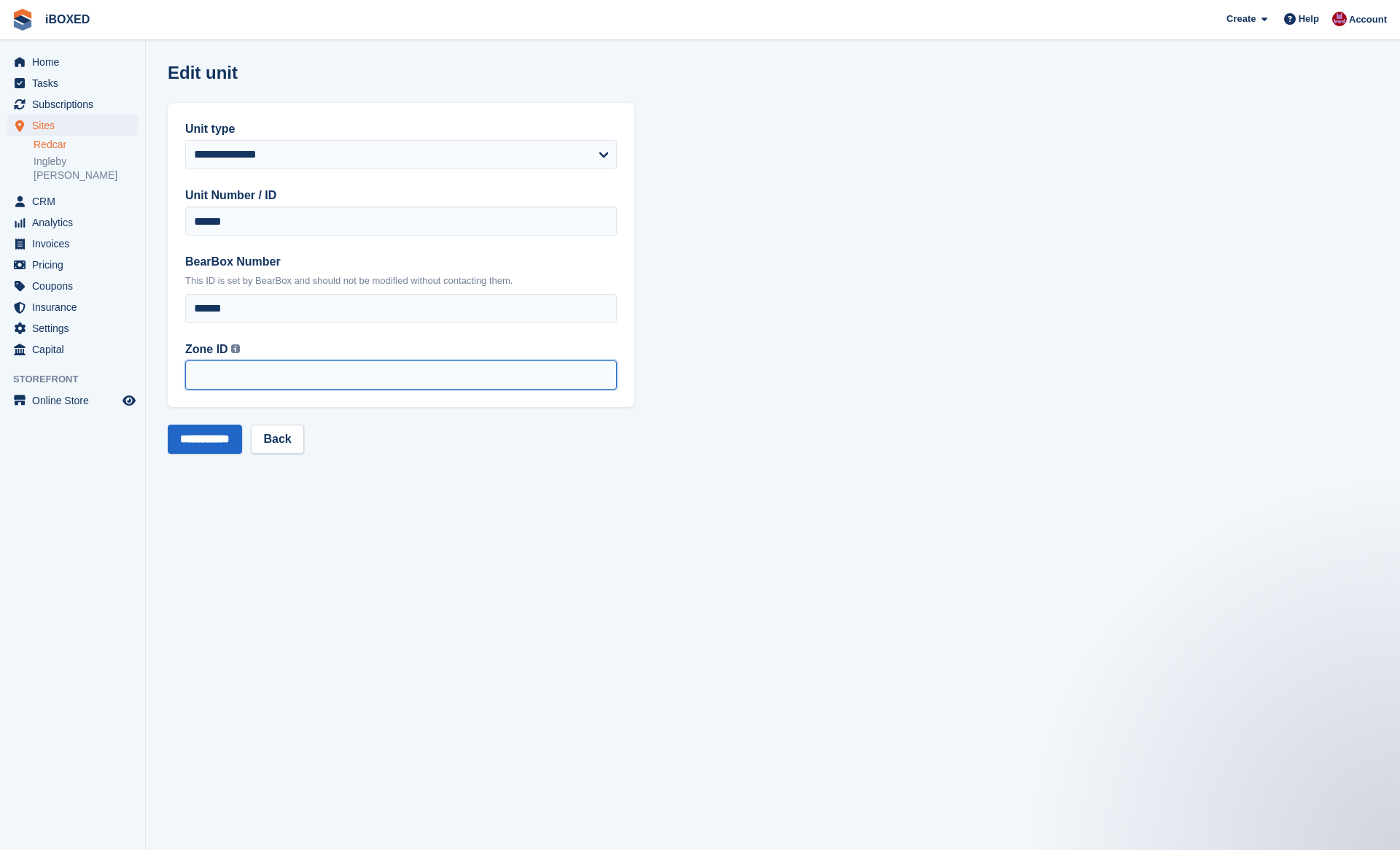
click at [346, 371] on input "Zone ID This is the Zone ID from BearBox. You can find this ID in your BearBox …" at bounding box center [401, 375] width 432 height 29
click at [450, 543] on section "**********" at bounding box center [773, 425] width 1255 height 850
click at [289, 440] on link "Back" at bounding box center [277, 439] width 53 height 29
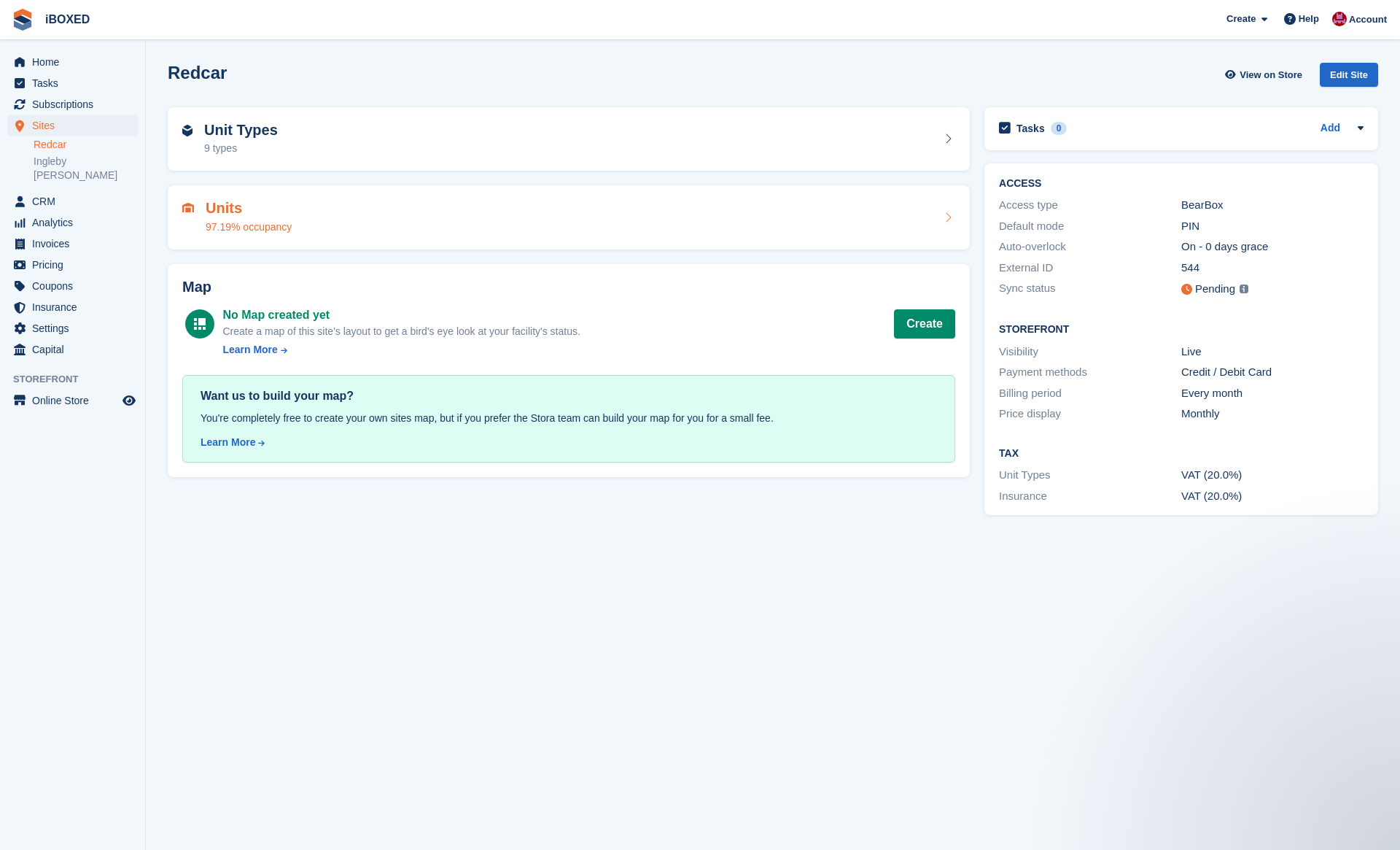
click at [671, 230] on div "Units 97.19% occupancy" at bounding box center [569, 217] width 773 height 35
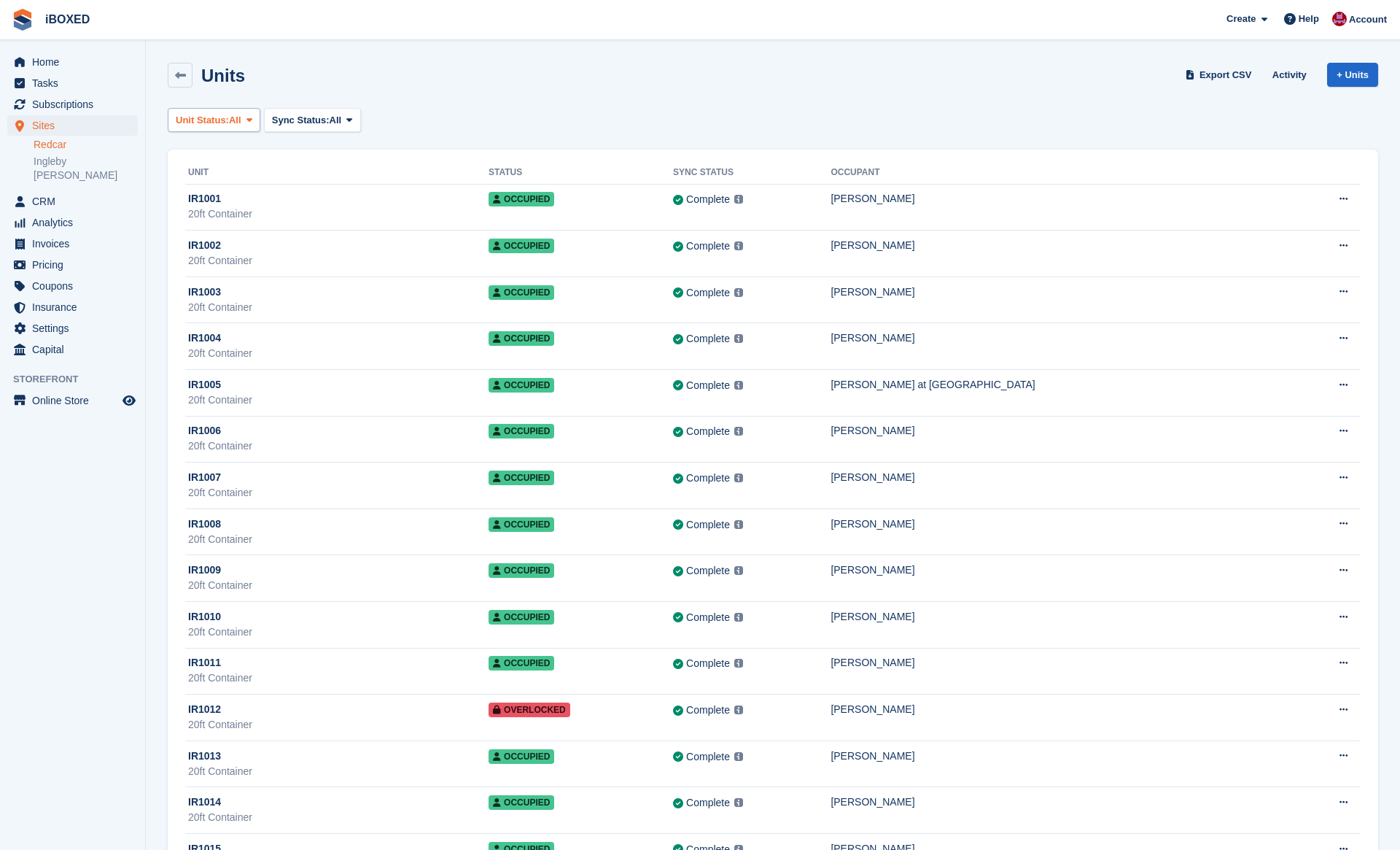
click at [246, 127] on button "Unit Status: All" at bounding box center [214, 120] width 93 height 24
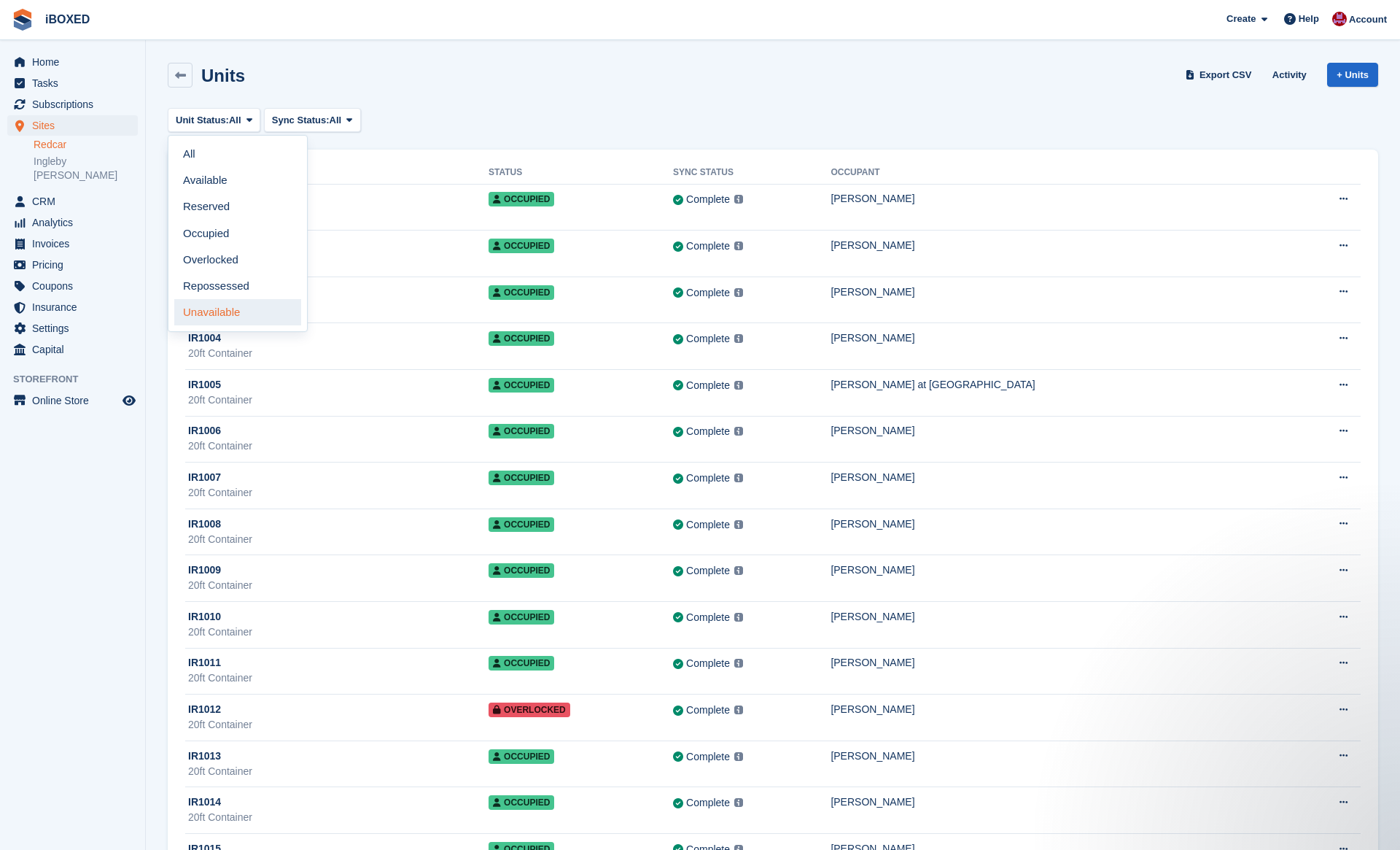
click at [258, 311] on link "Unavailable" at bounding box center [237, 312] width 127 height 26
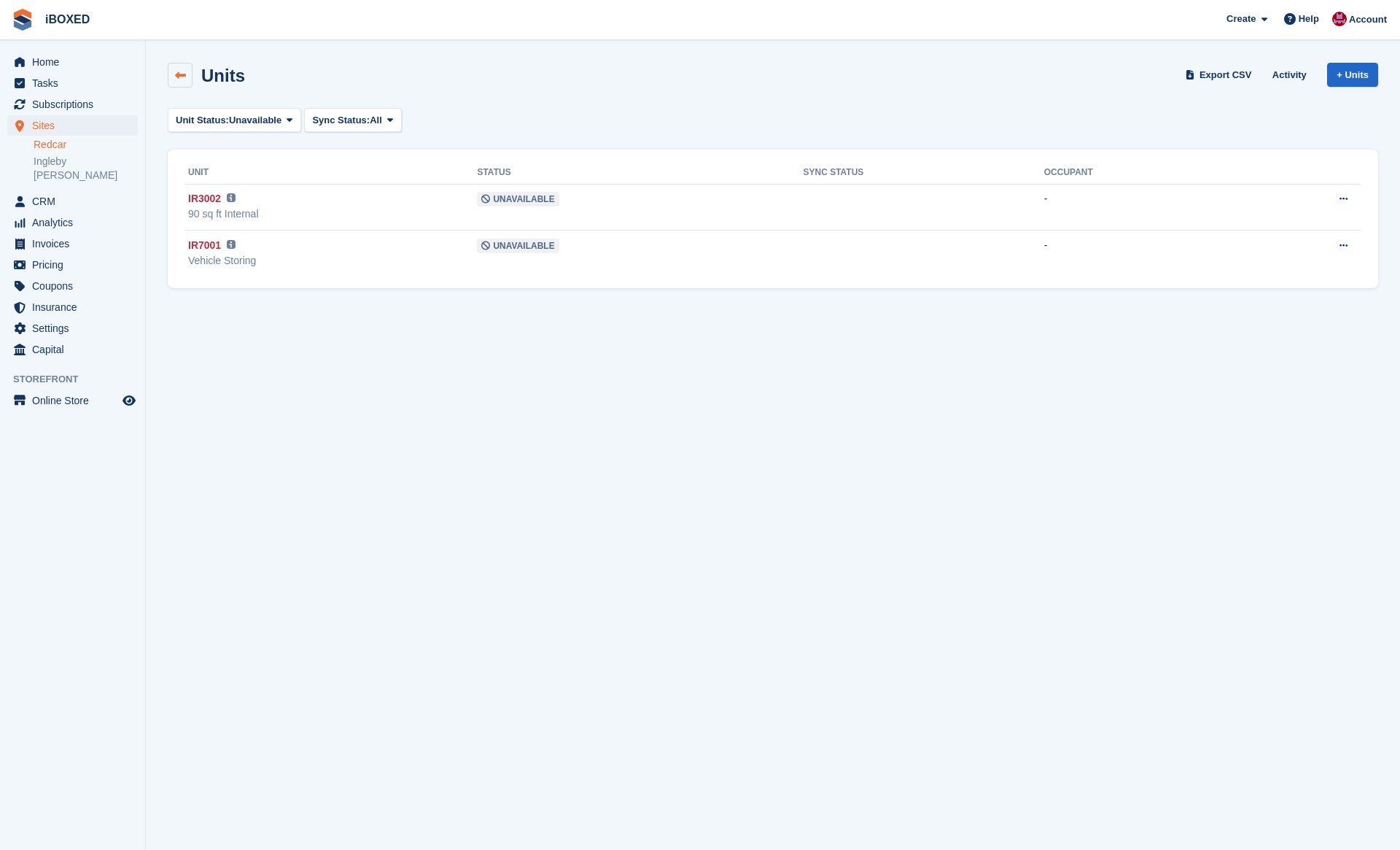
click at [182, 72] on icon at bounding box center [180, 75] width 11 height 11
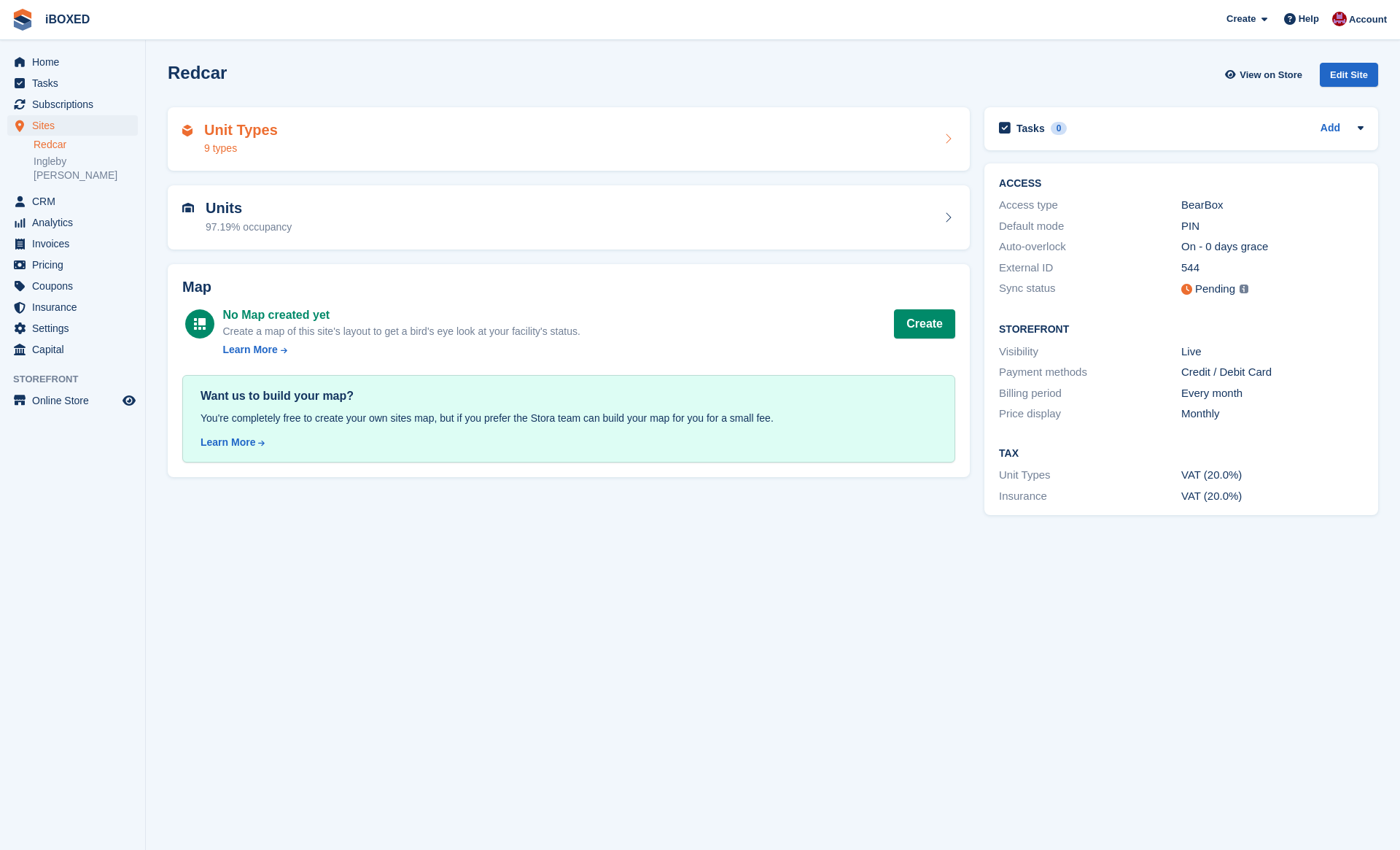
click at [252, 144] on div "9 types" at bounding box center [241, 148] width 74 height 15
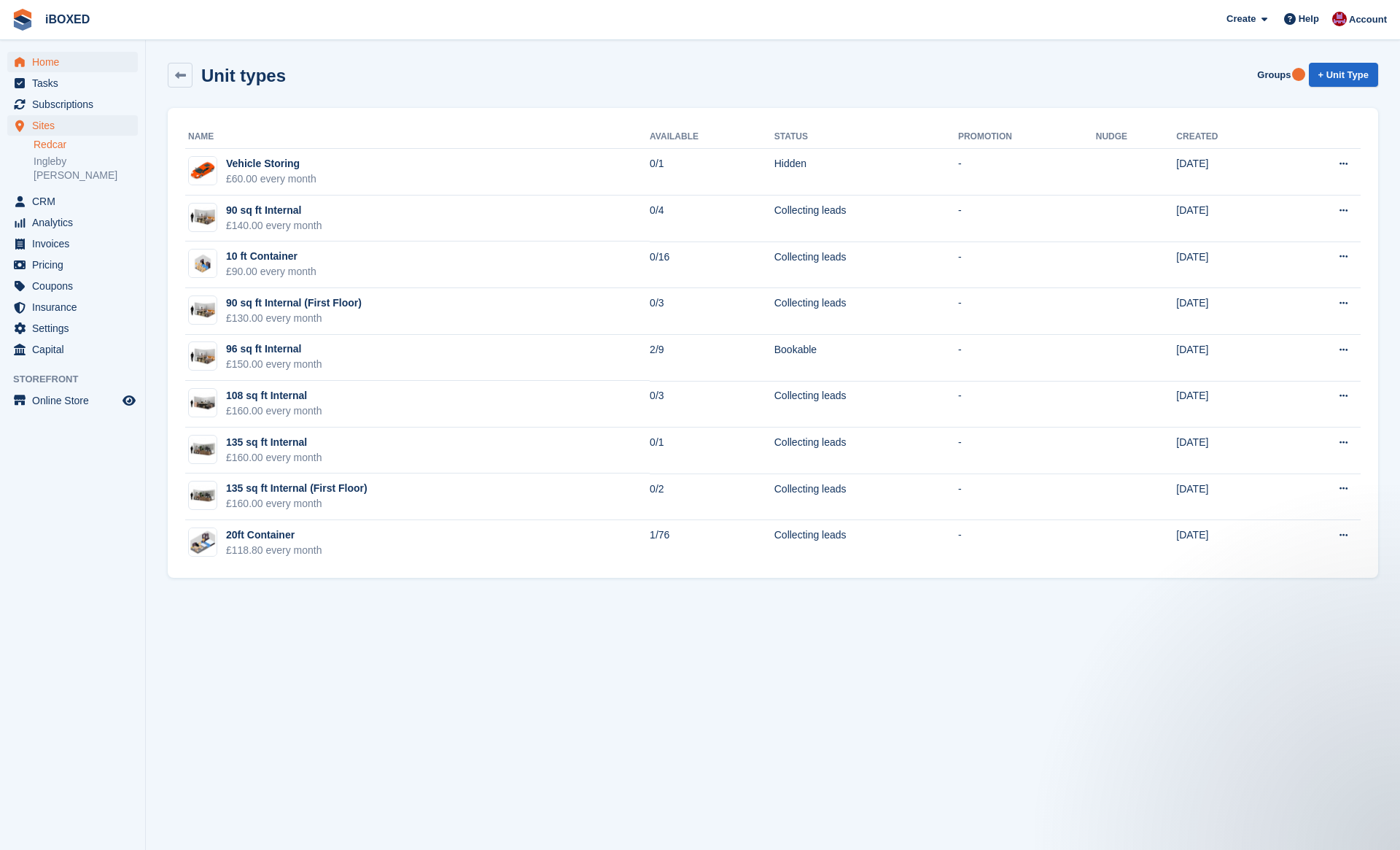
click at [87, 63] on span "Home" at bounding box center [76, 62] width 87 height 20
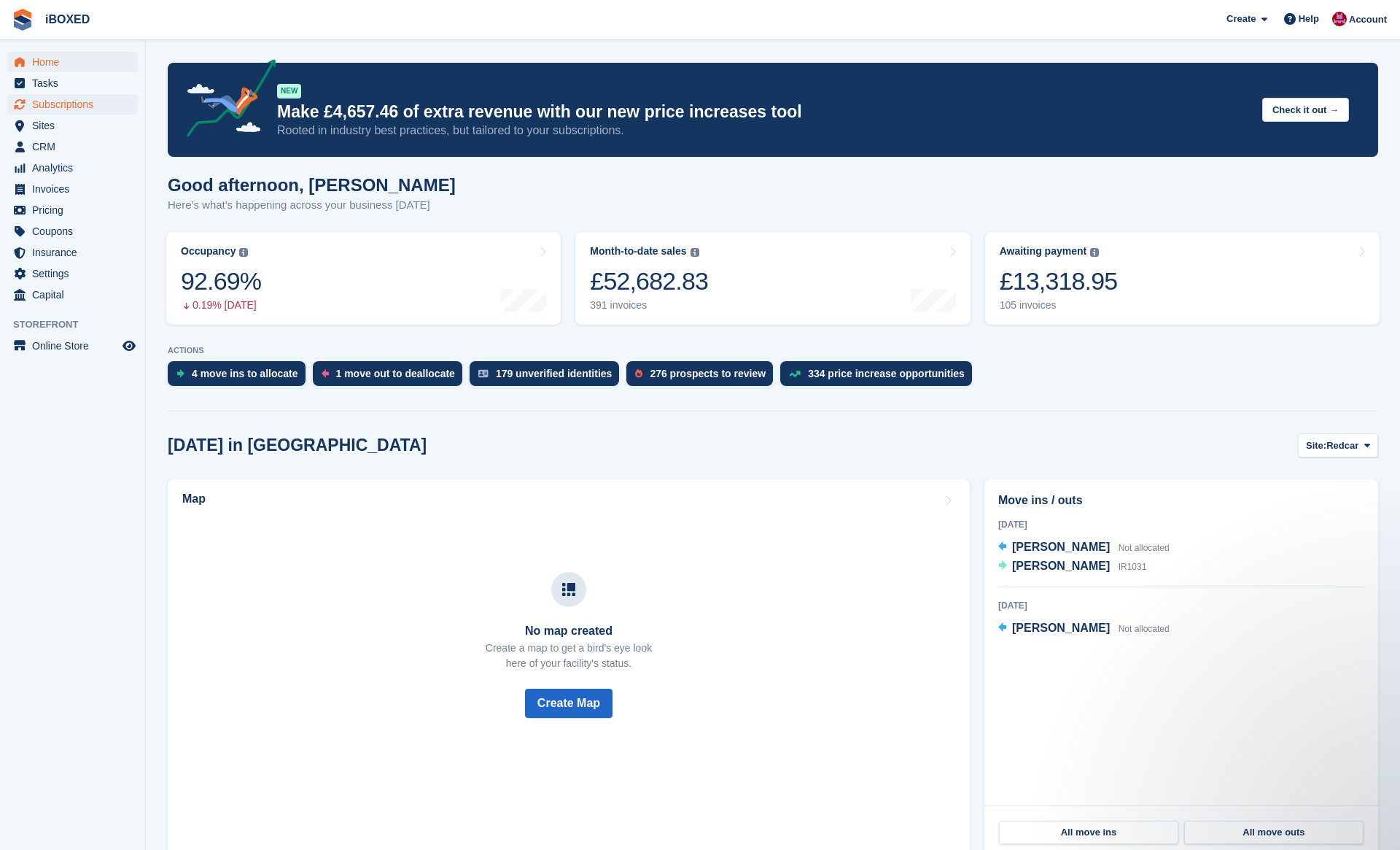
click at [81, 109] on span "Subscriptions" at bounding box center [76, 104] width 87 height 20
